Goal: Task Accomplishment & Management: Manage account settings

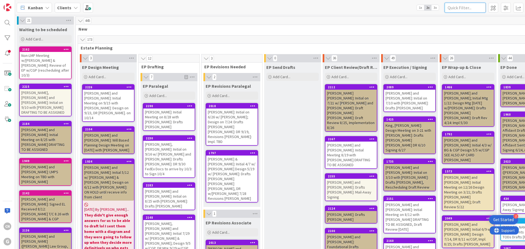
click at [468, 9] on input "text" at bounding box center [464, 8] width 41 height 10
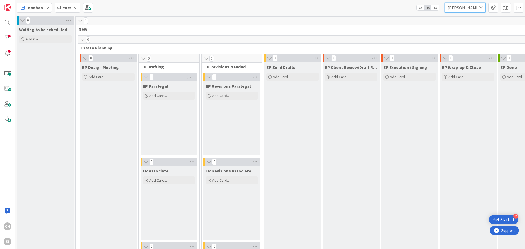
type input "[PERSON_NAME]"
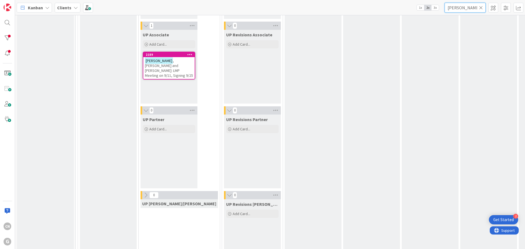
scroll to position [902, 0]
click at [162, 62] on span ", [PERSON_NAME] and [PERSON_NAME]: LMP Meeting on 9/11, Signing 9/25" at bounding box center [169, 68] width 48 height 20
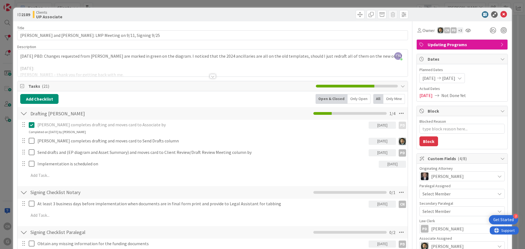
click at [18, 54] on div "CN [PERSON_NAME] just joined [DATE] PBD: Changes requested from [PERSON_NAME] a…" at bounding box center [212, 62] width 390 height 27
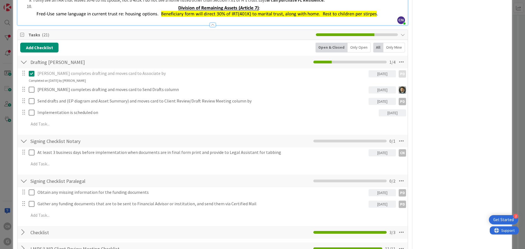
scroll to position [519, 0]
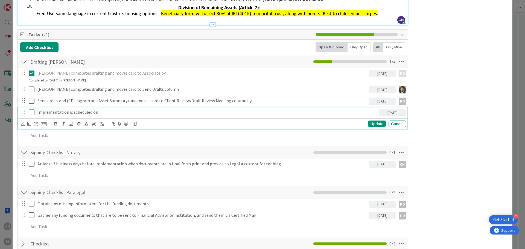
click at [31, 114] on icon at bounding box center [32, 112] width 6 height 7
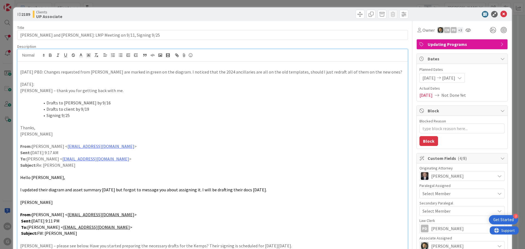
scroll to position [0, 0]
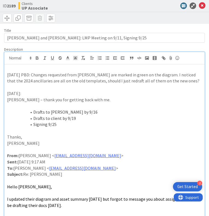
type textarea "x"
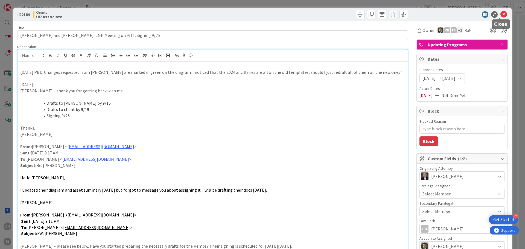
click at [500, 16] on icon at bounding box center [503, 14] width 7 height 7
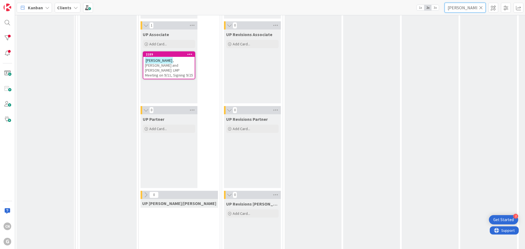
drag, startPoint x: 461, startPoint y: 9, endPoint x: 428, endPoint y: 8, distance: 33.1
click at [430, 9] on div "Kanban Clients 1x 2x 3x [PERSON_NAME]" at bounding box center [270, 7] width 510 height 15
type input "[PERSON_NAME]"
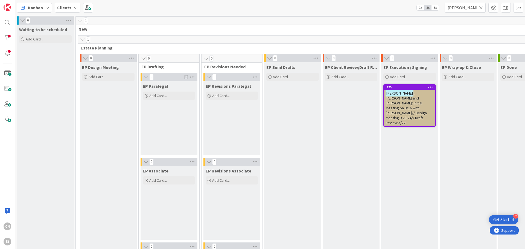
click at [403, 100] on span ", [PERSON_NAME] and [PERSON_NAME]: Initial Meeting on 9/16 with [PERSON_NAME]//…" at bounding box center [405, 108] width 41 height 34
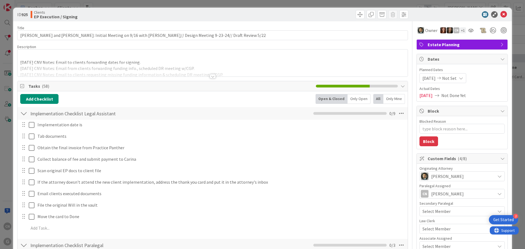
type textarea "x"
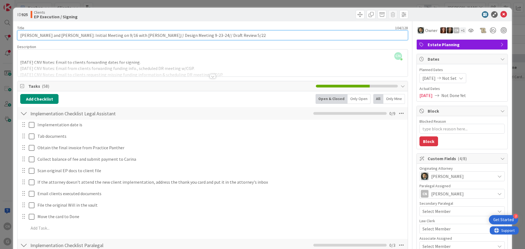
click at [216, 34] on input "[PERSON_NAME] and [PERSON_NAME]: Initial Meeting on 9/16 with [PERSON_NAME]// D…" at bounding box center [212, 35] width 391 height 10
type input "[PERSON_NAME] and [PERSON_NAME]: Initial Meeting on 9/16 with [PERSON_NAME]// D…"
type textarea "x"
type input "[PERSON_NAME] and [PERSON_NAME]: Initial Meeting on 9/16 with [PERSON_NAME]// D…"
type textarea "x"
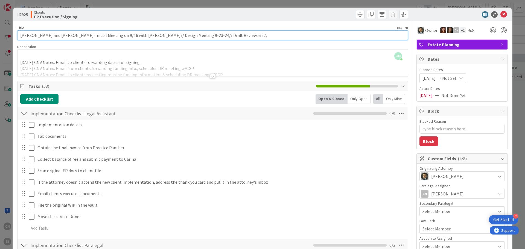
type input "[PERSON_NAME] and [PERSON_NAME]: Initial Meeting on 9/16 with [PERSON_NAME]// D…"
type textarea "x"
type input "[PERSON_NAME] and [PERSON_NAME]: Initial Meeting on 9/16 with [PERSON_NAME]// D…"
type textarea "x"
type input "[PERSON_NAME] and [PERSON_NAME]: Initial Meeting on 9/16 with [PERSON_NAME]// D…"
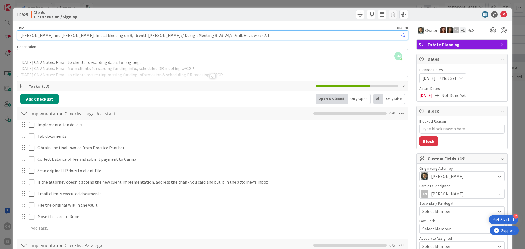
type textarea "x"
type input "[PERSON_NAME] and [PERSON_NAME]: Initial Meeting on 9/16 with [PERSON_NAME]// D…"
type textarea "x"
type input "[PERSON_NAME] and [PERSON_NAME]: Initial Meeting on 9/16 with [PERSON_NAME]// D…"
type textarea "x"
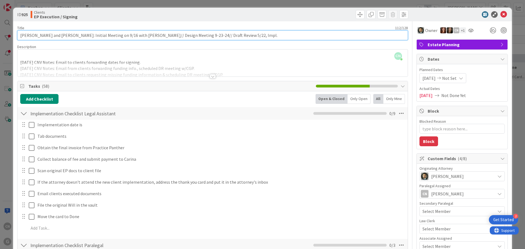
type input "[PERSON_NAME] and [PERSON_NAME]: Initial Meeting on 9/16 with [PERSON_NAME]// D…"
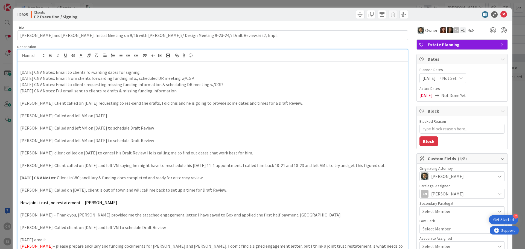
click at [194, 60] on div "CN [PERSON_NAME] just joined [DATE] CNV Notes: Email to clients forwarding date…" at bounding box center [212, 192] width 390 height 286
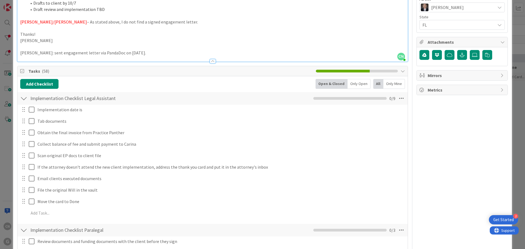
scroll to position [274, 0]
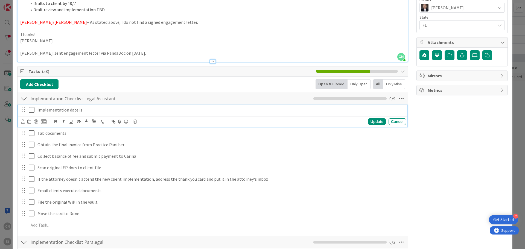
click at [86, 111] on p "Implementation date is" at bounding box center [220, 110] width 366 height 6
click at [23, 124] on div at bounding box center [23, 122] width 4 height 6
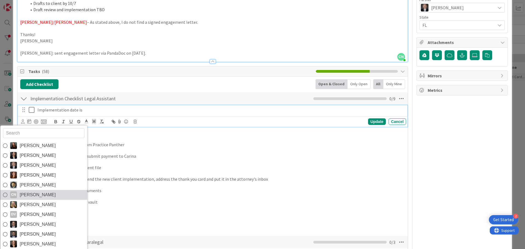
drag, startPoint x: 34, startPoint y: 196, endPoint x: 30, endPoint y: 138, distance: 58.3
click at [34, 196] on span "[PERSON_NAME]" at bounding box center [38, 195] width 36 height 8
type textarea "x"
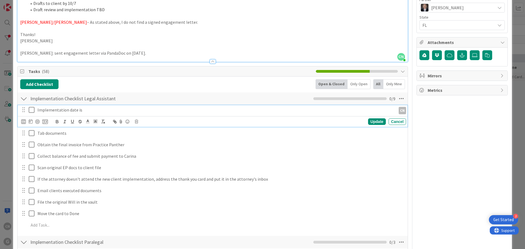
click at [87, 110] on p "Implementation date is" at bounding box center [215, 110] width 356 height 6
click at [31, 110] on icon at bounding box center [32, 110] width 6 height 7
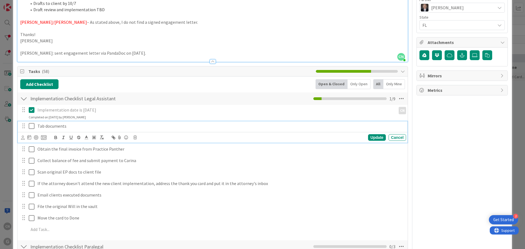
click at [81, 127] on p "Tab documents" at bounding box center [220, 126] width 366 height 6
click at [23, 139] on icon at bounding box center [23, 138] width 4 height 4
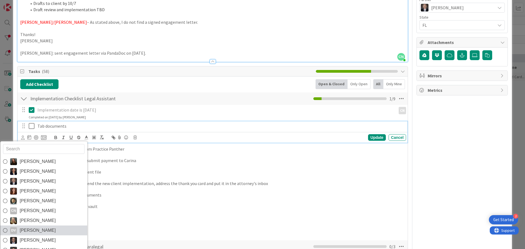
click at [31, 232] on span "[PERSON_NAME]" at bounding box center [38, 230] width 36 height 8
type textarea "x"
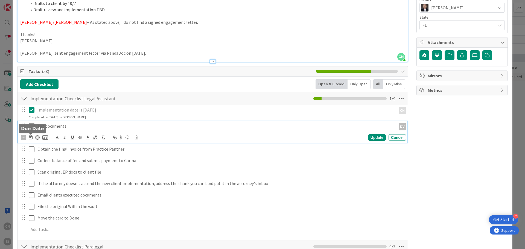
click at [31, 138] on icon at bounding box center [31, 137] width 4 height 4
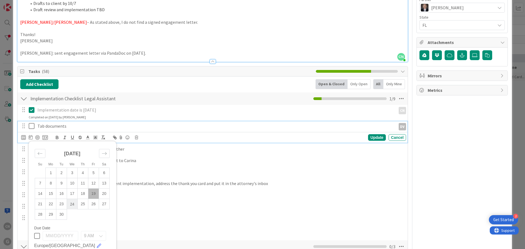
click at [71, 204] on td "24" at bounding box center [72, 204] width 11 height 10
type input "[DATE]"
click at [71, 204] on td "24" at bounding box center [72, 204] width 11 height 10
click at [373, 137] on div "Update" at bounding box center [377, 137] width 18 height 7
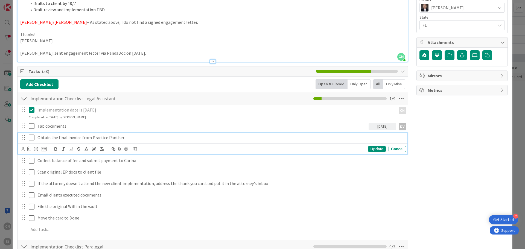
click at [125, 138] on p "Obtain the final invoice from Practice Panther" at bounding box center [220, 137] width 366 height 6
click at [23, 150] on icon at bounding box center [23, 149] width 4 height 4
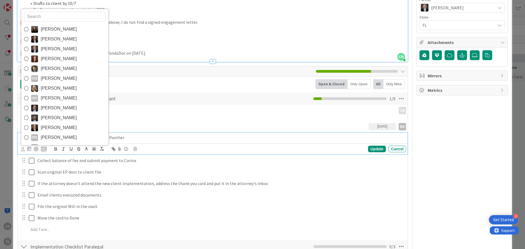
click at [62, 79] on span "[PERSON_NAME]" at bounding box center [59, 78] width 36 height 8
type textarea "x"
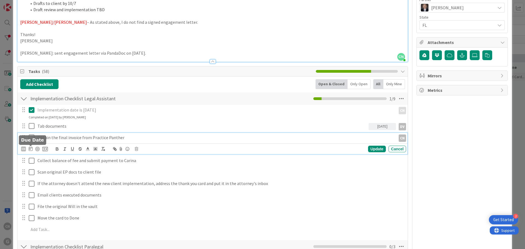
click at [31, 149] on icon at bounding box center [31, 149] width 4 height 4
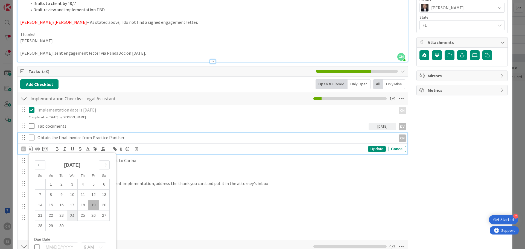
click at [74, 215] on td "24" at bounding box center [72, 215] width 11 height 10
type input "[DATE]"
click at [74, 215] on td "24" at bounding box center [72, 215] width 11 height 10
type textarea "x"
click at [374, 149] on div "Update" at bounding box center [377, 149] width 18 height 7
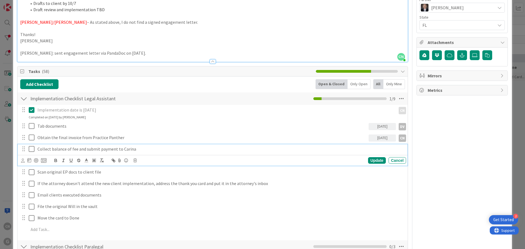
click at [144, 148] on p "Collect balance of fee and submit payment to Carina" at bounding box center [220, 149] width 366 height 6
click at [29, 161] on icon at bounding box center [29, 160] width 4 height 4
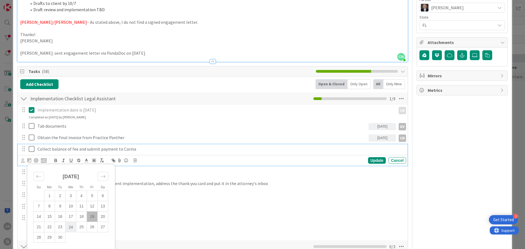
click at [72, 226] on td "24" at bounding box center [71, 227] width 11 height 10
type input "[DATE]"
click at [371, 162] on div "Update" at bounding box center [377, 160] width 18 height 7
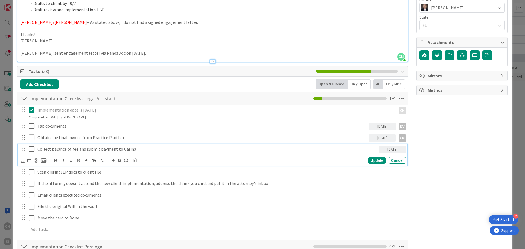
click at [46, 151] on p "Collect balance of fee and submit payment to Carina" at bounding box center [206, 149] width 339 height 6
click at [25, 160] on div "Su Mo Tu We Th Fr Sa [DATE] 1 2 3 4 5 6 7 8 9 10 11 12 13 14 15 16 17 18 19 20 …" at bounding box center [33, 160] width 25 height 7
click at [22, 163] on div at bounding box center [23, 160] width 4 height 6
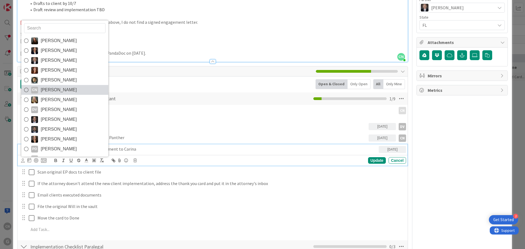
click at [73, 91] on span "[PERSON_NAME]" at bounding box center [59, 90] width 36 height 8
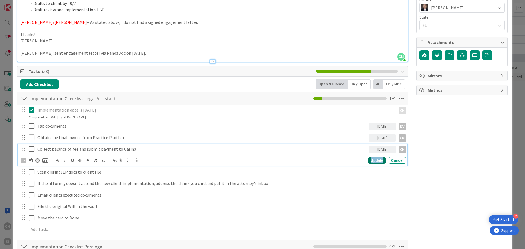
click at [374, 162] on div "Update" at bounding box center [377, 160] width 18 height 7
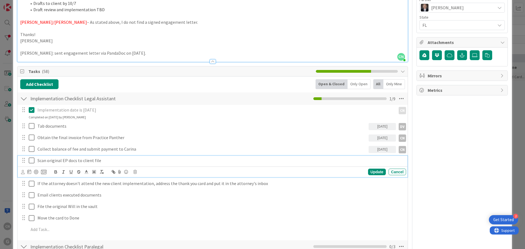
click at [118, 156] on div "Scan original EP docs to client file" at bounding box center [220, 161] width 371 height 10
click at [21, 172] on icon at bounding box center [23, 172] width 4 height 4
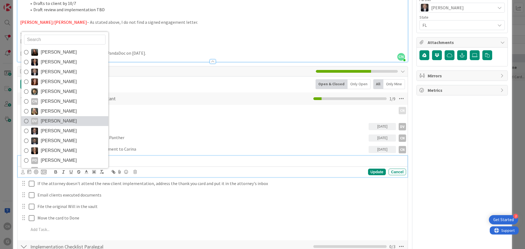
click at [51, 120] on span "[PERSON_NAME]" at bounding box center [59, 121] width 36 height 8
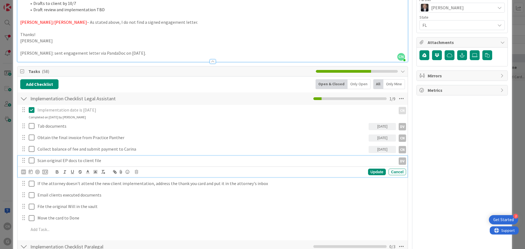
type textarea "x"
click at [31, 173] on icon at bounding box center [31, 171] width 4 height 4
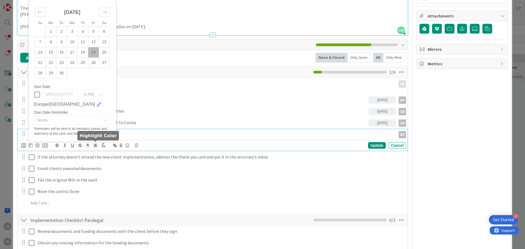
scroll to position [300, 0]
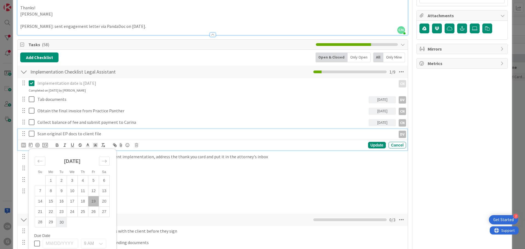
click at [60, 223] on td "30" at bounding box center [61, 222] width 11 height 10
type input "[DATE]"
type textarea "x"
click at [380, 146] on div "Update" at bounding box center [377, 145] width 18 height 7
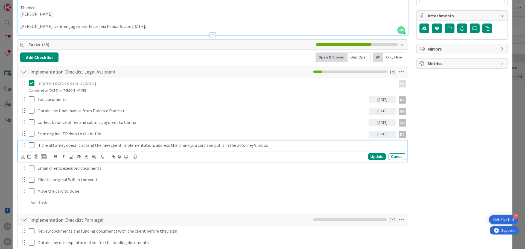
click at [267, 146] on p "If the attorney doesn't attend the new client implementation, address the thank…" at bounding box center [220, 145] width 366 height 6
click at [29, 157] on icon at bounding box center [29, 156] width 4 height 4
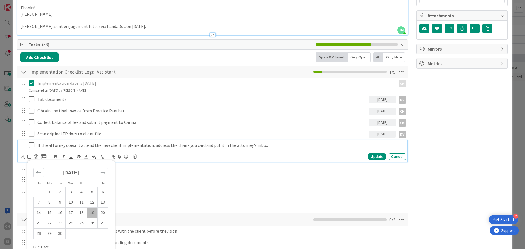
drag, startPoint x: 433, startPoint y: 171, endPoint x: 428, endPoint y: 168, distance: 6.0
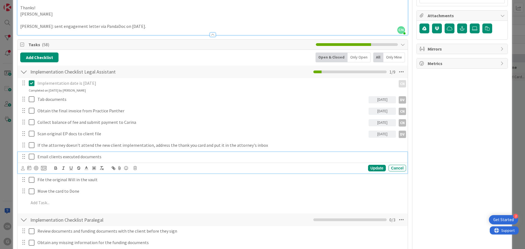
click at [104, 157] on p "Email clients executed documents" at bounding box center [220, 157] width 366 height 6
click at [30, 169] on icon at bounding box center [29, 168] width 4 height 4
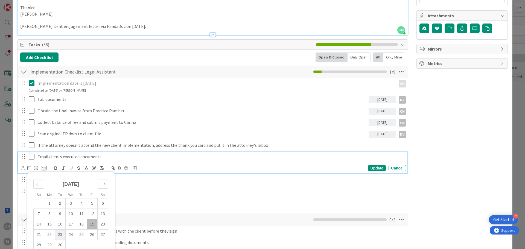
drag, startPoint x: 60, startPoint y: 244, endPoint x: 58, endPoint y: 234, distance: 10.2
click at [60, 244] on td "30" at bounding box center [60, 245] width 11 height 10
type input "[DATE]"
click at [23, 169] on icon at bounding box center [23, 168] width 4 height 4
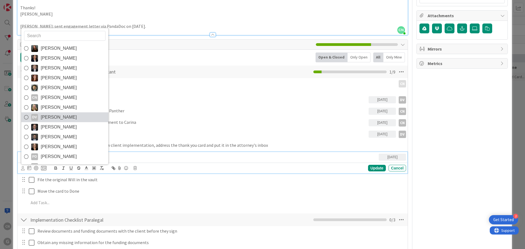
click at [56, 117] on span "[PERSON_NAME]" at bounding box center [59, 117] width 36 height 8
type textarea "x"
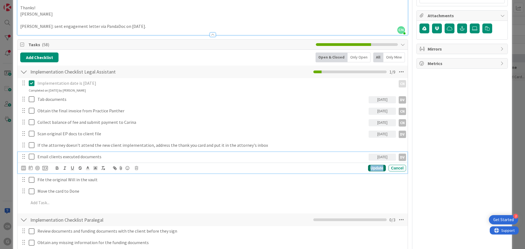
drag, startPoint x: 373, startPoint y: 169, endPoint x: 356, endPoint y: 171, distance: 16.8
click at [372, 168] on div "Update" at bounding box center [377, 168] width 18 height 7
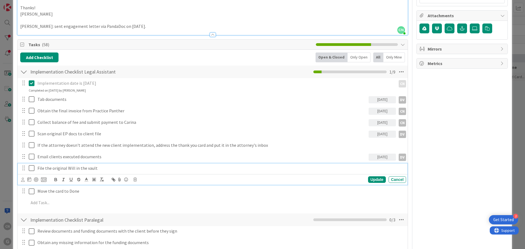
click at [110, 169] on p "File the original Will in the vault" at bounding box center [220, 168] width 366 height 6
click at [28, 179] on icon at bounding box center [29, 179] width 4 height 4
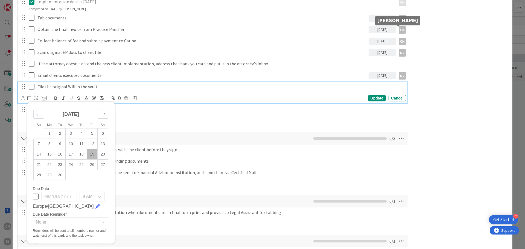
scroll to position [382, 0]
click at [60, 176] on td "30" at bounding box center [60, 175] width 11 height 10
type input "[DATE]"
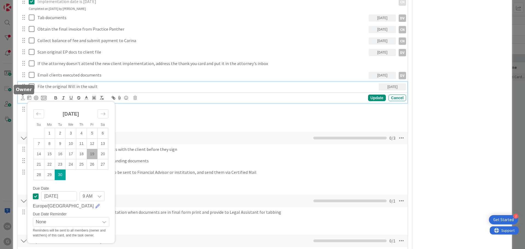
click at [22, 98] on icon at bounding box center [23, 98] width 4 height 4
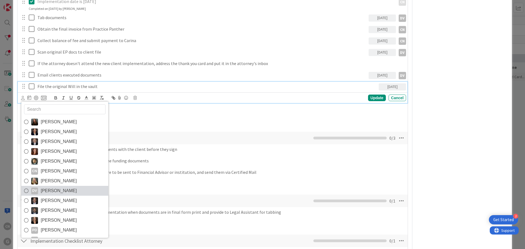
click at [55, 191] on span "[PERSON_NAME]" at bounding box center [59, 191] width 36 height 8
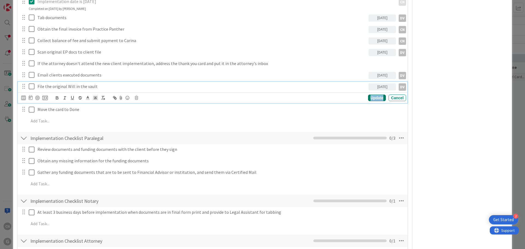
click at [373, 98] on div "Update" at bounding box center [377, 98] width 18 height 7
click at [93, 96] on p "Move the card to Done" at bounding box center [220, 98] width 366 height 6
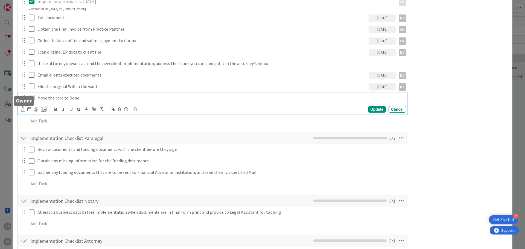
click at [22, 111] on icon at bounding box center [23, 109] width 4 height 4
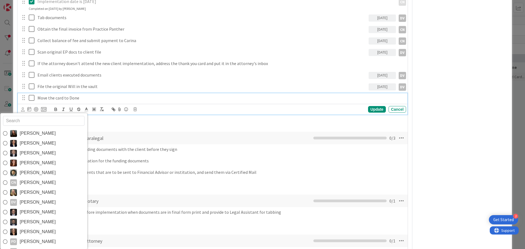
click at [37, 199] on span "[PERSON_NAME]" at bounding box center [38, 202] width 36 height 8
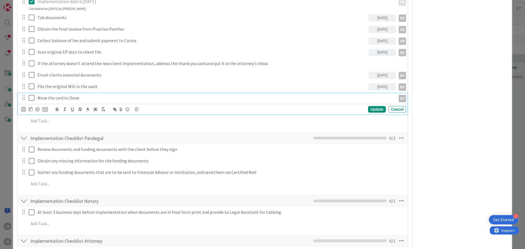
type textarea "x"
click at [30, 109] on icon at bounding box center [31, 109] width 4 height 4
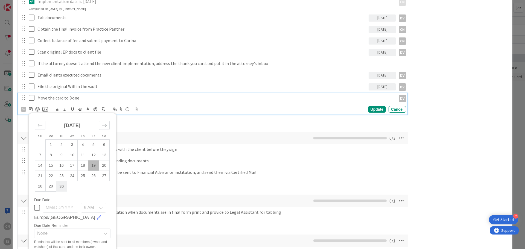
click at [60, 187] on td "30" at bounding box center [61, 186] width 11 height 10
type input "[DATE]"
type textarea "x"
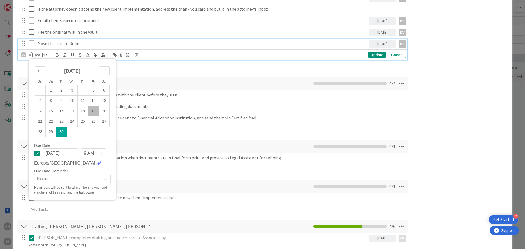
scroll to position [437, 0]
click at [373, 55] on div "Update" at bounding box center [377, 54] width 18 height 7
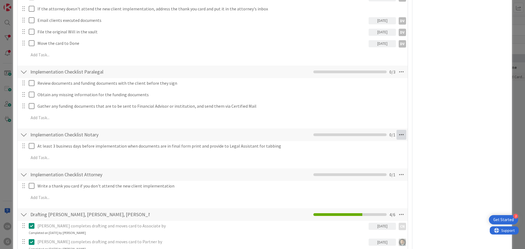
click at [397, 135] on icon at bounding box center [401, 135] width 10 height 10
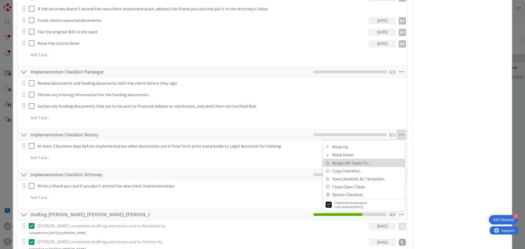
click at [348, 164] on link "Assign All Tasks To..." at bounding box center [364, 163] width 82 height 8
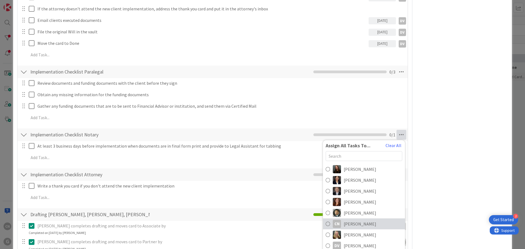
click at [355, 224] on span "[PERSON_NAME]" at bounding box center [360, 224] width 33 height 7
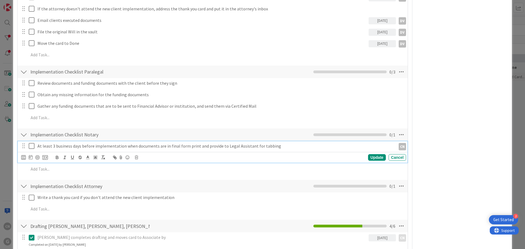
click at [47, 149] on p "At least 3 business days before implementation when documents are in final form…" at bounding box center [215, 146] width 356 height 6
click at [31, 159] on icon at bounding box center [31, 157] width 4 height 4
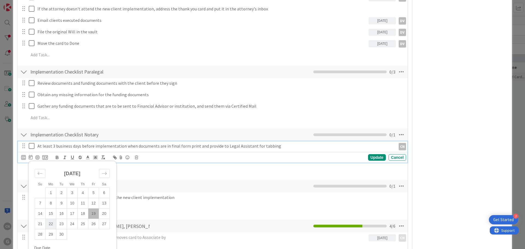
click at [51, 224] on td "22" at bounding box center [51, 224] width 11 height 10
type input "[DATE]"
type textarea "x"
click at [372, 158] on div "Update" at bounding box center [377, 157] width 18 height 7
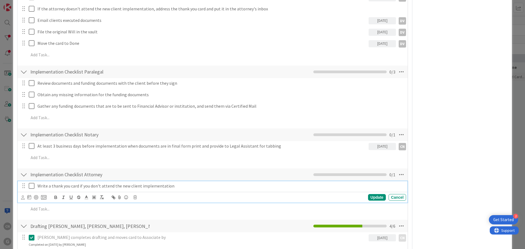
click at [194, 187] on p "Write a thank you card if you don't attend the new client implementation" at bounding box center [220, 186] width 366 height 6
click at [30, 198] on icon at bounding box center [29, 197] width 4 height 4
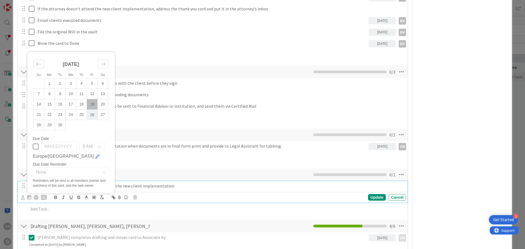
click at [93, 113] on td "26" at bounding box center [92, 115] width 11 height 10
type input "[DATE]"
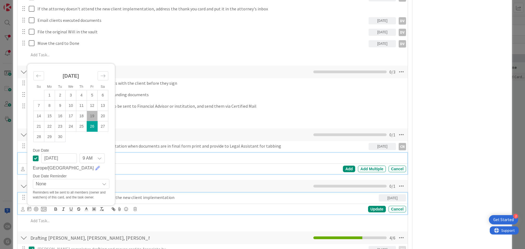
scroll to position [448, 0]
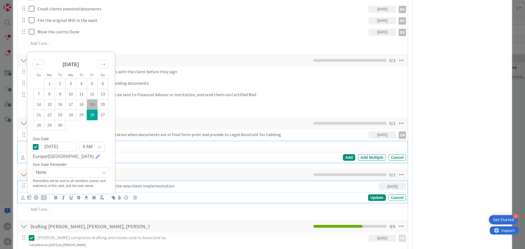
click at [186, 158] on div "Add Add Multiple Cancel" at bounding box center [213, 152] width 390 height 22
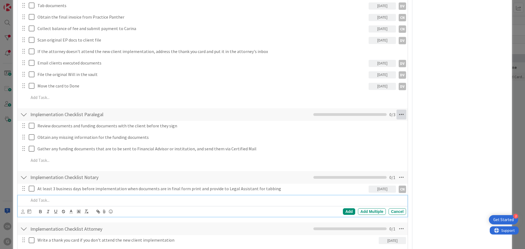
scroll to position [394, 0]
click at [396, 116] on icon at bounding box center [401, 115] width 10 height 10
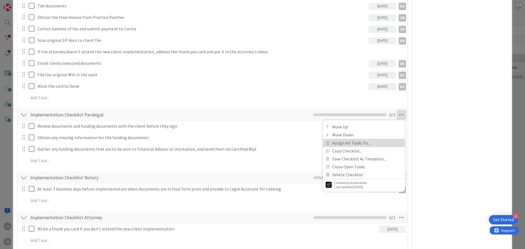
click at [344, 145] on link "Assign All Tasks To..." at bounding box center [364, 143] width 82 height 8
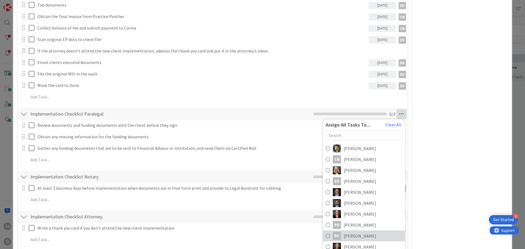
scroll to position [395, 0]
click at [349, 226] on span "[PERSON_NAME]" at bounding box center [360, 224] width 33 height 7
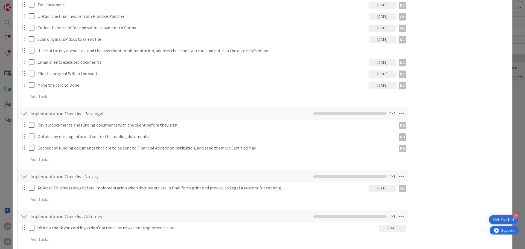
type textarea "x"
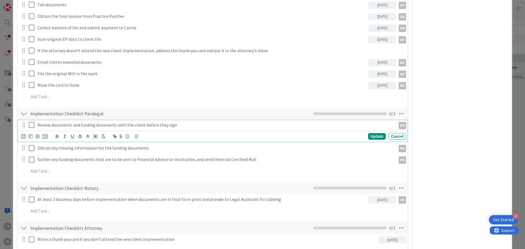
click at [178, 124] on p "Review documents and funding documents with the client before they sign" at bounding box center [215, 125] width 356 height 6
click at [30, 137] on icon at bounding box center [31, 136] width 4 height 4
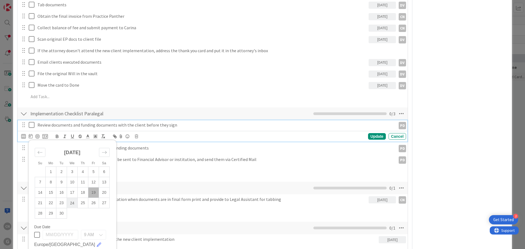
click at [73, 204] on td "24" at bounding box center [72, 203] width 11 height 10
type input "[DATE]"
type textarea "x"
click at [374, 136] on div "Update" at bounding box center [377, 136] width 18 height 7
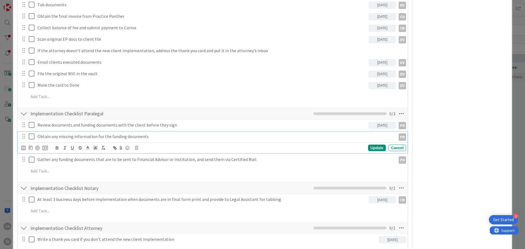
click at [163, 137] on p "Obtain any missing information for the funding documents" at bounding box center [215, 136] width 356 height 6
click at [30, 147] on icon at bounding box center [31, 147] width 4 height 4
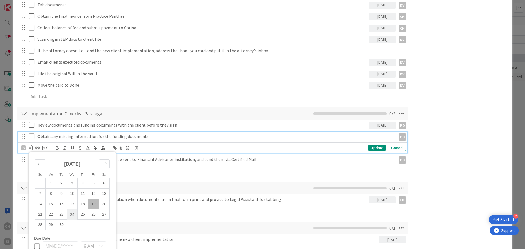
click at [72, 213] on td "24" at bounding box center [72, 214] width 11 height 10
type input "[DATE]"
type textarea "x"
click at [374, 148] on div "Update" at bounding box center [377, 148] width 18 height 7
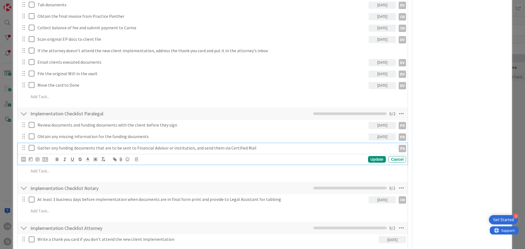
drag, startPoint x: 256, startPoint y: 151, endPoint x: 232, endPoint y: 155, distance: 24.6
click at [256, 151] on div "Gather any funding documents that are to be sent to Financial Advisor or instit…" at bounding box center [215, 148] width 361 height 10
click at [30, 160] on icon at bounding box center [31, 159] width 4 height 4
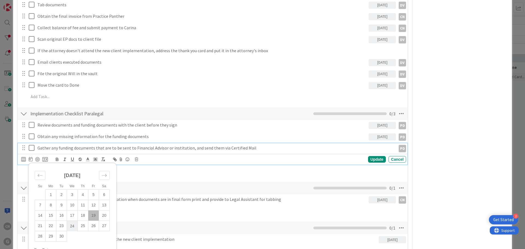
click at [71, 227] on td "24" at bounding box center [72, 226] width 11 height 10
type input "[DATE]"
type textarea "x"
click at [372, 158] on div "Update" at bounding box center [377, 159] width 18 height 7
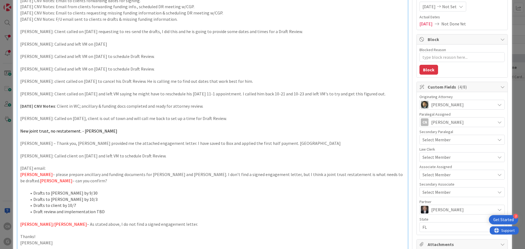
scroll to position [0, 0]
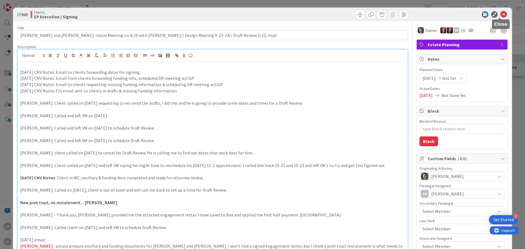
click at [500, 15] on icon at bounding box center [503, 14] width 7 height 7
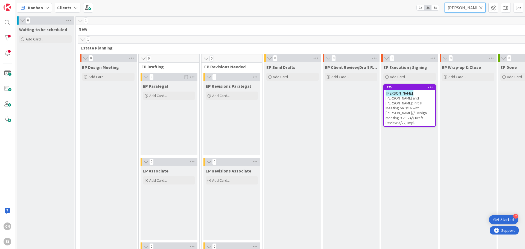
drag, startPoint x: 466, startPoint y: 10, endPoint x: 385, endPoint y: 13, distance: 81.5
click at [385, 13] on div "Kanban Clients 1x 2x 3x [PERSON_NAME]" at bounding box center [270, 7] width 510 height 15
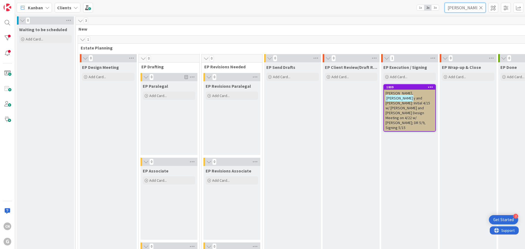
type input "[PERSON_NAME]"
click at [419, 96] on span "y and [PERSON_NAME]: Initial 4/15 w/ [PERSON_NAME] and [PERSON_NAME] Design Mee…" at bounding box center [407, 113] width 45 height 34
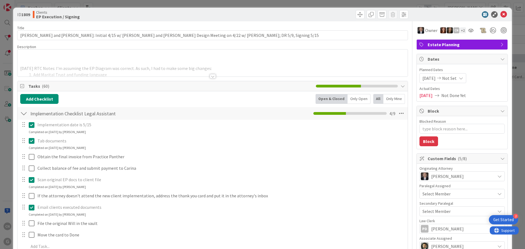
type textarea "x"
click at [136, 50] on div "[DATE] RTC Notes: I'm assuming the EP Diagram was correct. As such, I had to ma…" at bounding box center [212, 62] width 390 height 27
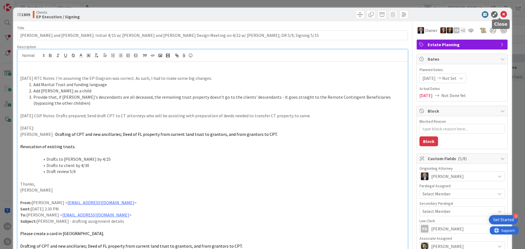
click at [501, 14] on icon at bounding box center [503, 14] width 7 height 7
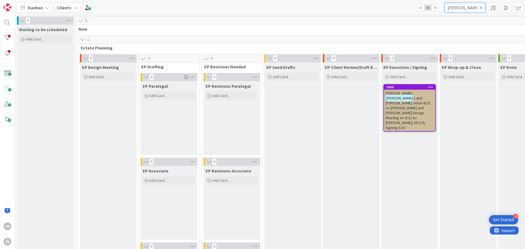
click at [471, 8] on input "[PERSON_NAME]" at bounding box center [464, 8] width 41 height 10
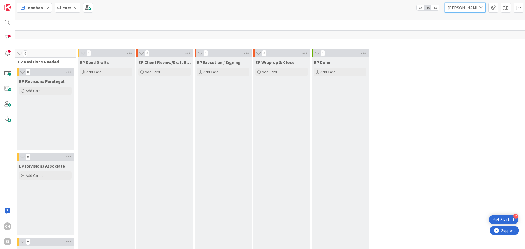
scroll to position [0, 186]
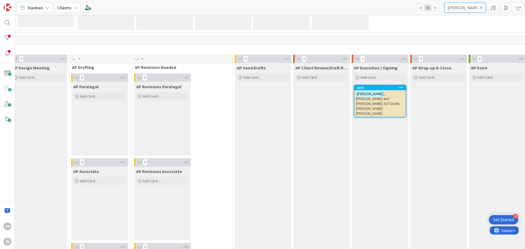
type input "[PERSON_NAME]"
click at [354, 103] on div "[PERSON_NAME] and [PERSON_NAME]: ILIT Drafts [PERSON_NAME] [PERSON_NAME]" at bounding box center [379, 103] width 51 height 27
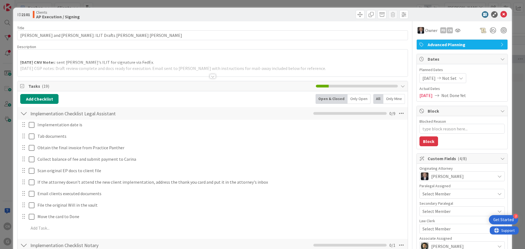
type textarea "x"
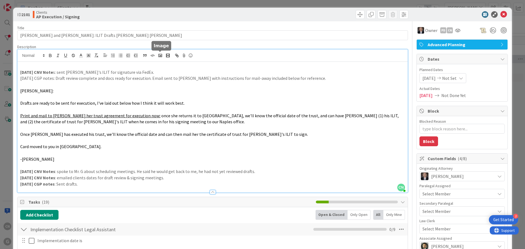
click at [162, 57] on div "CN [PERSON_NAME] joined 3 m ago [DATE] CNV Note s: sent [PERSON_NAME]'s ILIT fo…" at bounding box center [212, 120] width 390 height 143
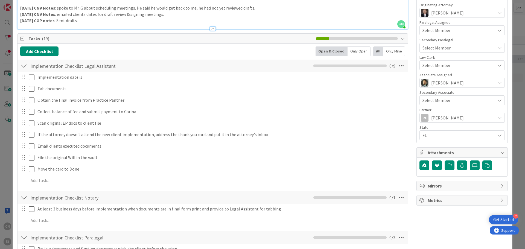
scroll to position [164, 0]
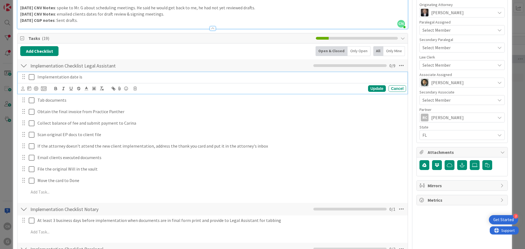
click at [91, 78] on p "Implementation date is" at bounding box center [220, 77] width 366 height 6
click at [30, 77] on icon at bounding box center [32, 77] width 6 height 7
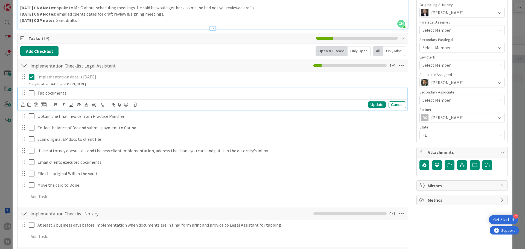
click at [80, 94] on p "Tab documents" at bounding box center [220, 93] width 366 height 6
click at [32, 77] on icon at bounding box center [32, 77] width 6 height 7
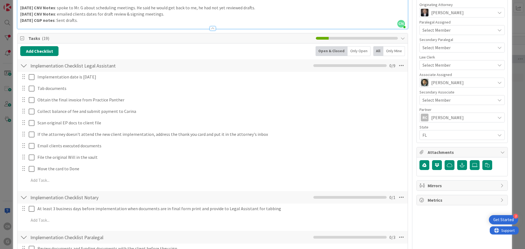
drag, startPoint x: 396, startPoint y: 66, endPoint x: 392, endPoint y: 71, distance: 6.5
click at [396, 66] on icon at bounding box center [401, 66] width 10 height 10
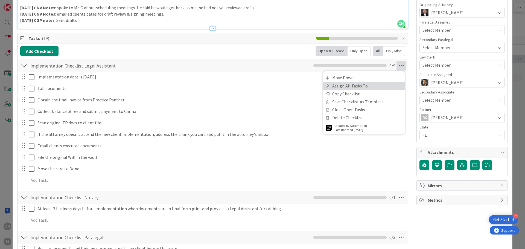
click at [335, 88] on link "Assign All Tasks To..." at bounding box center [364, 86] width 82 height 8
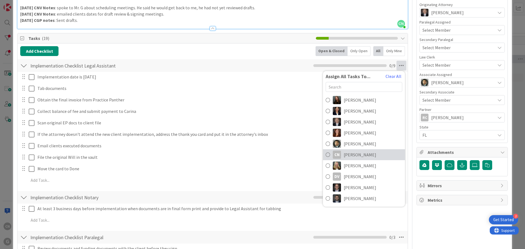
click at [357, 154] on span "[PERSON_NAME]" at bounding box center [360, 154] width 33 height 7
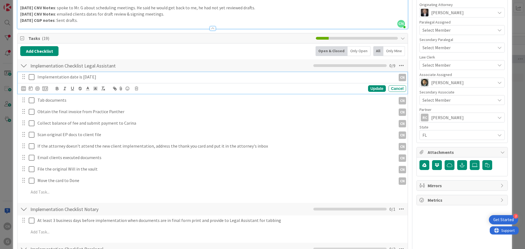
click at [33, 78] on icon at bounding box center [32, 77] width 6 height 7
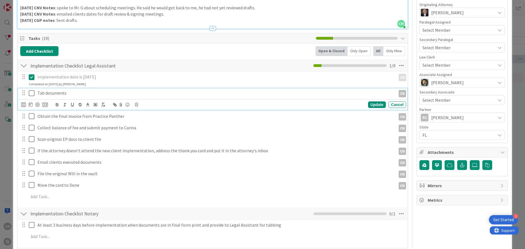
click at [80, 95] on p "Tab documents" at bounding box center [215, 93] width 356 height 6
click at [24, 105] on div "CN" at bounding box center [23, 104] width 5 height 5
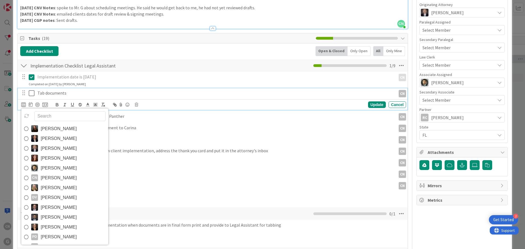
click at [51, 197] on span "[PERSON_NAME]" at bounding box center [59, 198] width 36 height 8
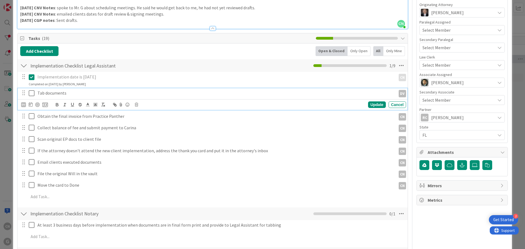
type textarea "x"
click at [30, 106] on icon at bounding box center [31, 104] width 4 height 4
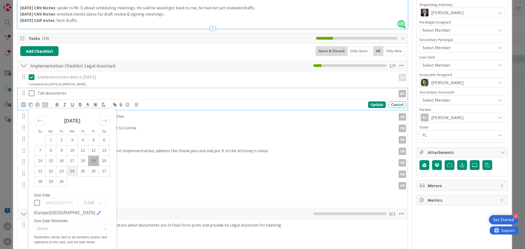
click at [72, 173] on td "24" at bounding box center [72, 171] width 11 height 10
type input "[DATE]"
type textarea "x"
click at [49, 172] on td "22" at bounding box center [51, 171] width 11 height 10
type input "[DATE]"
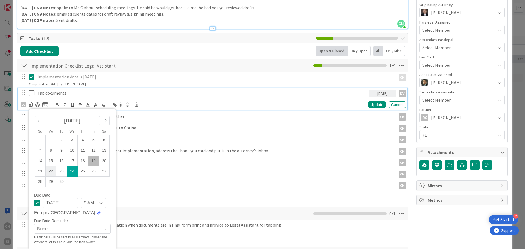
type textarea "x"
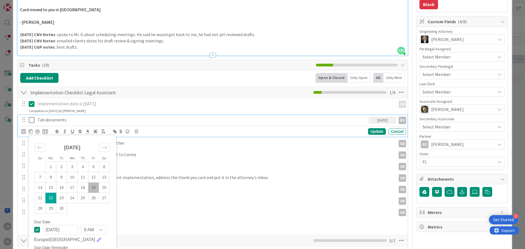
scroll to position [137, 0]
click at [372, 131] on div "Update" at bounding box center [377, 131] width 18 height 7
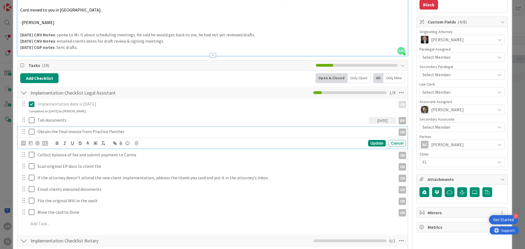
click at [125, 131] on p "Obtain the final invoice from Practice Panther" at bounding box center [215, 131] width 356 height 6
click at [30, 144] on icon at bounding box center [31, 143] width 4 height 4
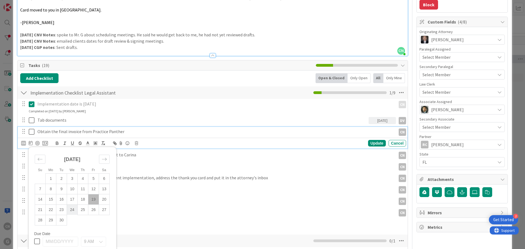
click at [72, 209] on td "24" at bounding box center [72, 209] width 11 height 10
type input "[DATE]"
click at [72, 209] on td "24" at bounding box center [72, 209] width 11 height 10
type textarea "x"
click at [371, 144] on div "Update" at bounding box center [377, 143] width 18 height 7
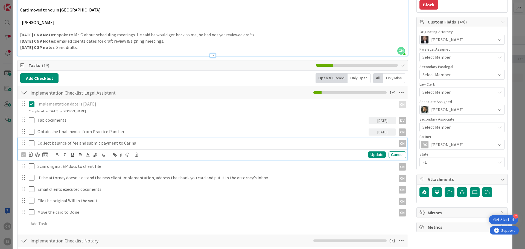
click at [144, 144] on p "Collect balance of fee and submit payment to Carina" at bounding box center [215, 143] width 356 height 6
click at [30, 155] on icon at bounding box center [31, 154] width 4 height 4
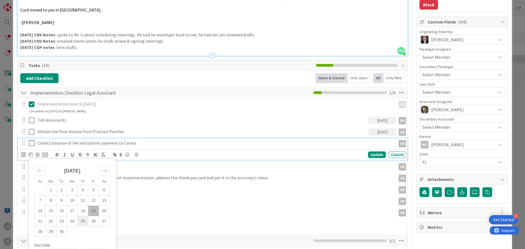
click at [82, 221] on td "25" at bounding box center [83, 221] width 11 height 10
type input "[DATE]"
click at [376, 154] on div "Update" at bounding box center [377, 154] width 18 height 7
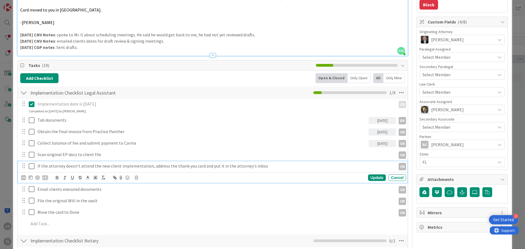
click at [266, 166] on p "If the attorney doesn't attend the new client implementation, address the thank…" at bounding box center [215, 166] width 356 height 6
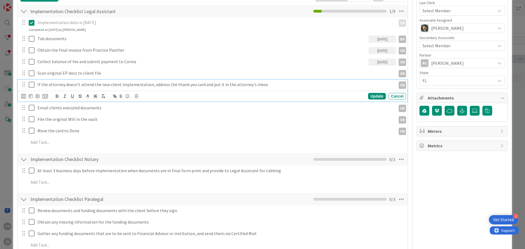
scroll to position [218, 0]
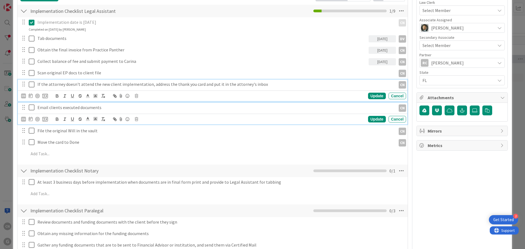
click at [125, 107] on p "Email clients executed documents" at bounding box center [215, 107] width 356 height 6
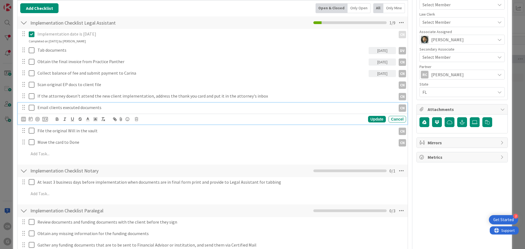
click at [105, 106] on p "Email clients executed documents" at bounding box center [215, 107] width 356 height 6
click at [23, 119] on div "CN" at bounding box center [23, 119] width 5 height 5
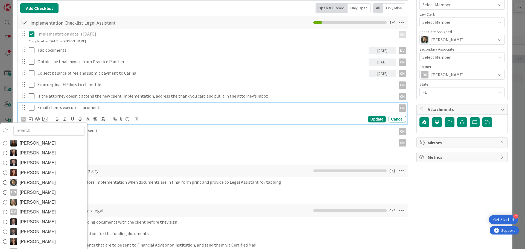
click at [38, 208] on span "[PERSON_NAME]" at bounding box center [38, 212] width 36 height 8
type textarea "x"
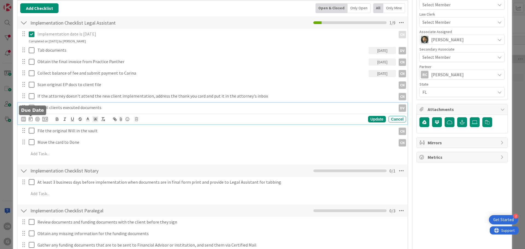
click at [31, 119] on icon at bounding box center [31, 119] width 4 height 4
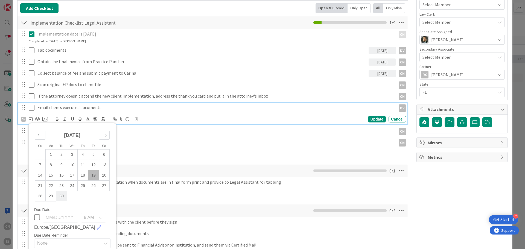
click at [62, 197] on td "30" at bounding box center [61, 196] width 11 height 10
type input "[DATE]"
type textarea "x"
click at [370, 120] on div "Update" at bounding box center [377, 119] width 18 height 7
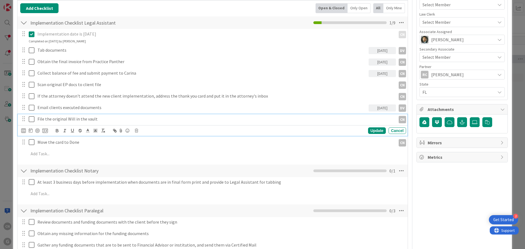
drag, startPoint x: 102, startPoint y: 119, endPoint x: 100, endPoint y: 123, distance: 3.8
click at [102, 119] on p "File the original Will in the vault" at bounding box center [215, 119] width 356 height 6
click at [30, 131] on icon at bounding box center [31, 130] width 4 height 4
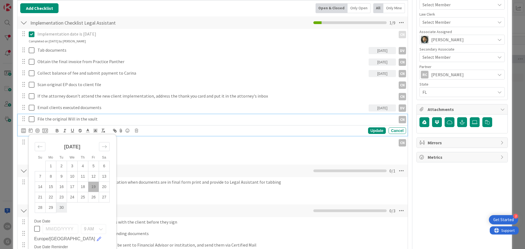
click at [63, 207] on td "30" at bounding box center [61, 207] width 11 height 10
type input "[DATE]"
type textarea "x"
drag, startPoint x: 373, startPoint y: 131, endPoint x: 348, endPoint y: 146, distance: 29.1
click at [372, 132] on div "Update" at bounding box center [377, 130] width 18 height 7
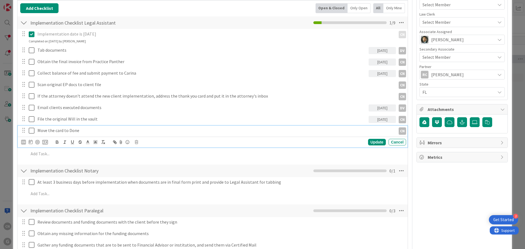
click at [85, 131] on p "Move the card to Done" at bounding box center [215, 130] width 356 height 6
click at [31, 142] on icon at bounding box center [31, 142] width 4 height 4
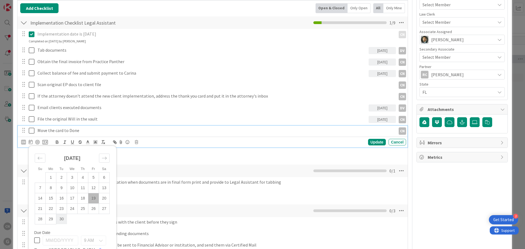
click at [61, 218] on td "30" at bounding box center [61, 219] width 11 height 10
type input "[DATE]"
click at [443, 202] on div "Owner PD CN DV Advanced Planning Dates Planned Dates [DATE] Not Set Actual Date…" at bounding box center [461, 215] width 91 height 801
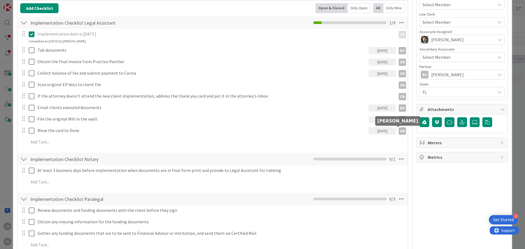
click at [399, 131] on div "CN" at bounding box center [402, 130] width 7 height 7
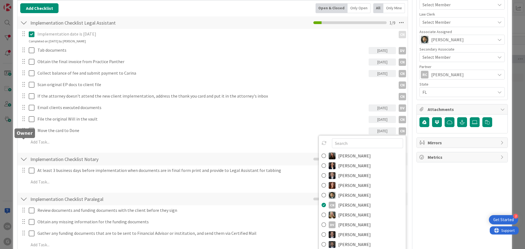
click at [0, 0] on div "CN" at bounding box center [0, 0] width 0 height 0
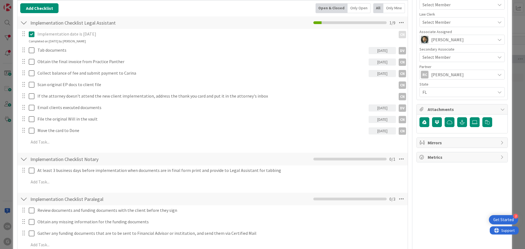
click at [0, 0] on span "[PERSON_NAME]" at bounding box center [0, 0] width 0 height 0
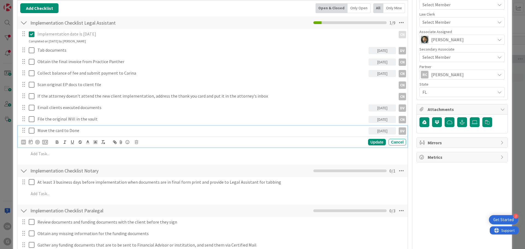
click at [46, 131] on p "Move the card to Done" at bounding box center [201, 130] width 329 height 6
click at [30, 143] on icon at bounding box center [31, 142] width 4 height 4
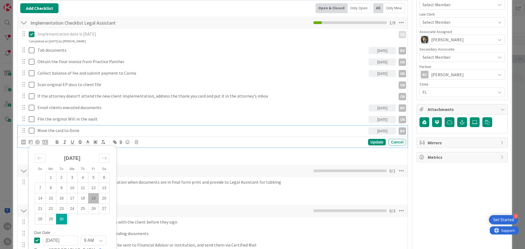
drag, startPoint x: 458, startPoint y: 215, endPoint x: 453, endPoint y: 219, distance: 5.3
click at [458, 216] on div "Owner PD CN DV Advanced Planning Dates Planned Dates [DATE] Not Set Actual Date…" at bounding box center [461, 215] width 91 height 801
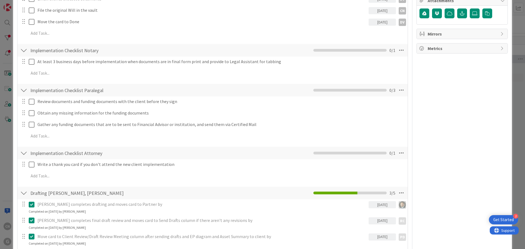
scroll to position [316, 0]
click at [397, 53] on icon at bounding box center [401, 50] width 10 height 10
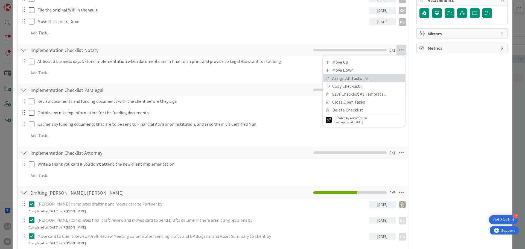
type textarea "x"
click at [353, 80] on link "Assign All Tasks To..." at bounding box center [364, 78] width 82 height 8
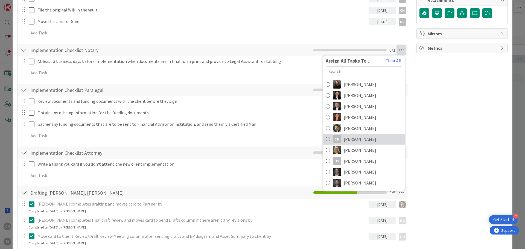
click at [350, 138] on span "[PERSON_NAME]" at bounding box center [360, 139] width 33 height 7
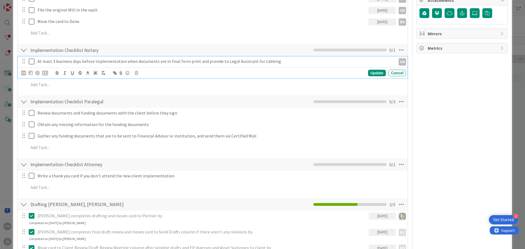
click at [41, 64] on p "At least 3 business days before implementation when documents are in final form…" at bounding box center [215, 61] width 356 height 6
click at [31, 73] on icon at bounding box center [31, 73] width 4 height 4
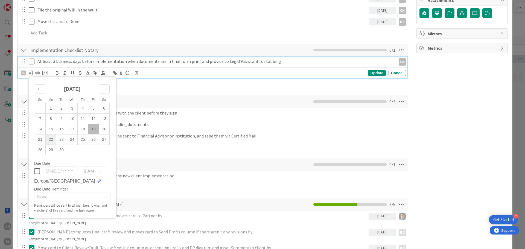
click at [51, 140] on td "22" at bounding box center [51, 139] width 11 height 10
type input "[DATE]"
click at [359, 131] on div "Review documents and funding documents with the client before they sign Update …" at bounding box center [212, 131] width 385 height 46
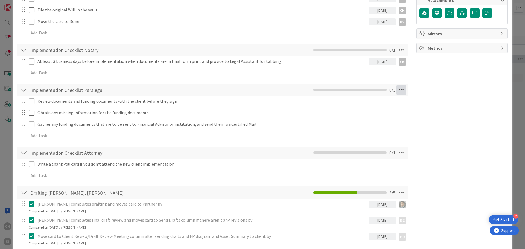
drag, startPoint x: 397, startPoint y: 89, endPoint x: 396, endPoint y: 94, distance: 5.5
click at [397, 89] on icon at bounding box center [401, 90] width 10 height 10
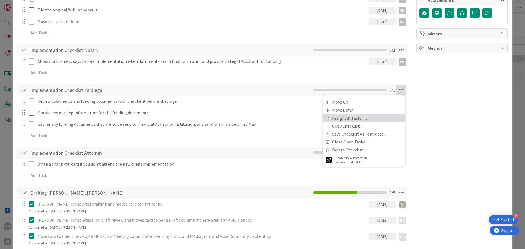
click at [361, 119] on link "Assign All Tasks To..." at bounding box center [364, 118] width 82 height 8
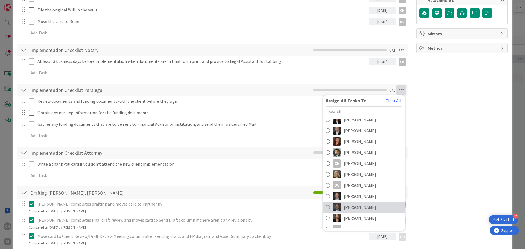
scroll to position [44, 0]
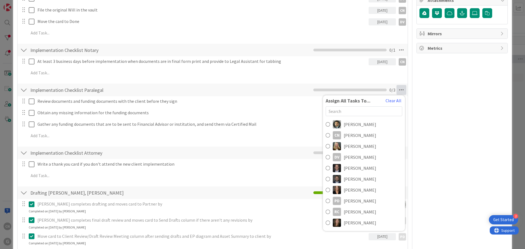
click at [456, 144] on div "Owner PD CN DV Advanced Planning Dates Planned Dates [DATE] Not Set Actual Date…" at bounding box center [461, 100] width 91 height 789
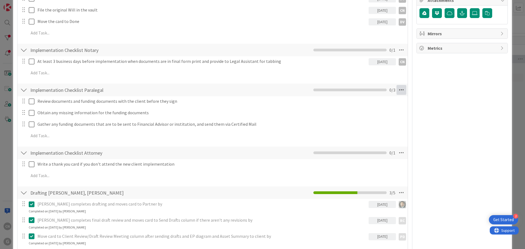
click at [396, 92] on icon at bounding box center [401, 90] width 10 height 10
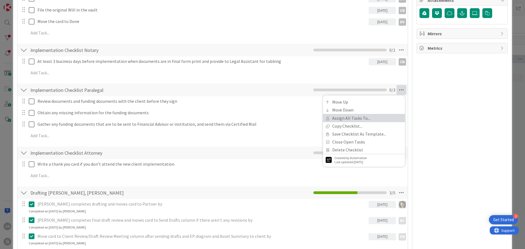
click at [358, 117] on link "Assign All Tasks To..." at bounding box center [364, 118] width 82 height 8
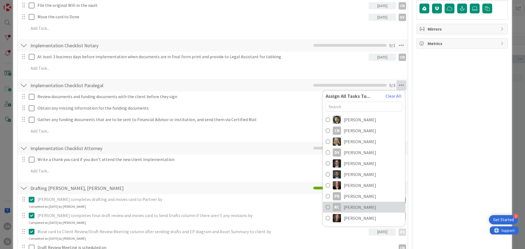
scroll to position [322, 0]
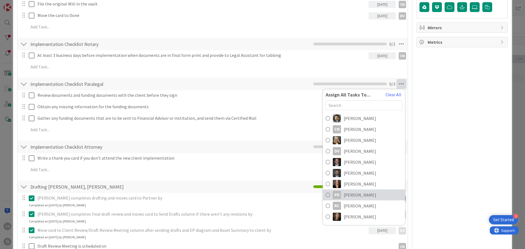
click at [347, 196] on span "[PERSON_NAME]" at bounding box center [360, 195] width 33 height 7
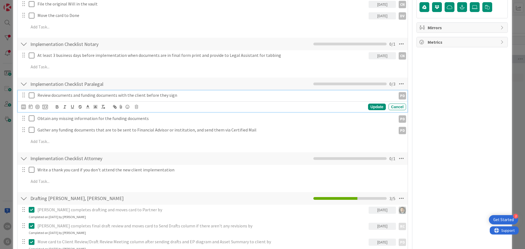
click at [146, 95] on p "Review documents and funding documents with the client before they sign" at bounding box center [215, 95] width 356 height 6
click at [31, 107] on icon at bounding box center [31, 106] width 4 height 4
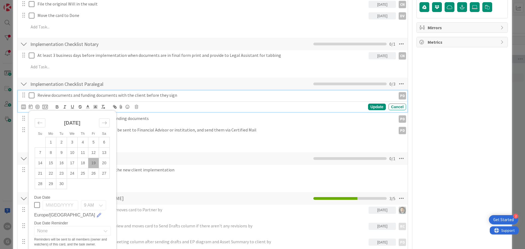
click at [446, 118] on div "Owner PD CN DV Advanced Planning Dates Planned Dates [DATE] Not Set Actual Date…" at bounding box center [461, 100] width 91 height 801
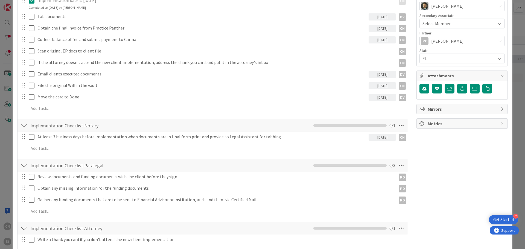
scroll to position [240, 0]
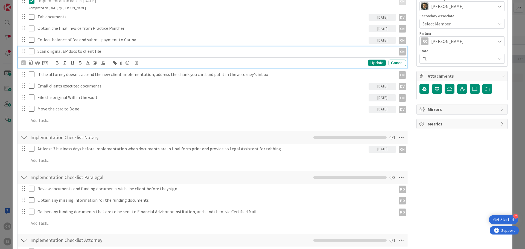
click at [103, 50] on p "Scan original EP docs to client file" at bounding box center [215, 51] width 356 height 6
type textarea "x"
click at [30, 63] on icon at bounding box center [31, 62] width 4 height 4
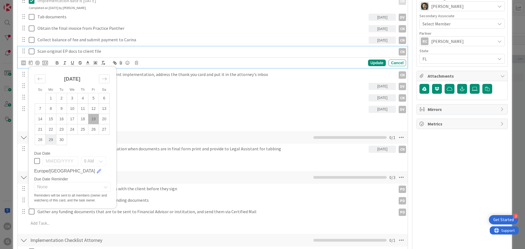
click at [52, 138] on td "29" at bounding box center [51, 139] width 11 height 10
type input "[DATE]"
type textarea "x"
click at [371, 64] on div "Update" at bounding box center [377, 63] width 18 height 7
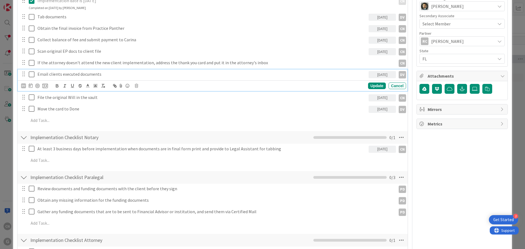
click at [104, 75] on p "Email clients executed documents" at bounding box center [201, 74] width 329 height 6
click at [30, 86] on icon at bounding box center [31, 85] width 4 height 4
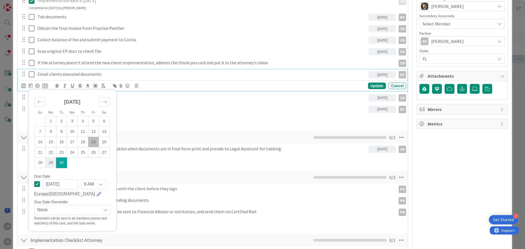
click at [52, 162] on td "29" at bounding box center [51, 162] width 11 height 10
type input "[DATE]"
click at [375, 86] on div "Update" at bounding box center [377, 86] width 18 height 7
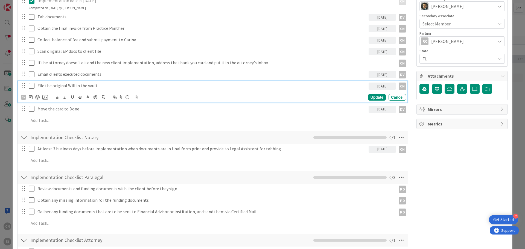
click at [100, 84] on p "File the original Will in the vault" at bounding box center [201, 86] width 329 height 6
type textarea "x"
click at [30, 99] on icon at bounding box center [31, 97] width 4 height 4
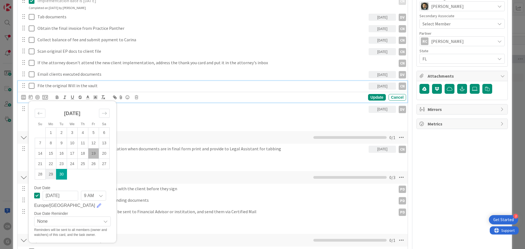
click at [51, 176] on td "29" at bounding box center [51, 174] width 11 height 10
type input "[DATE]"
type textarea "x"
click at [370, 98] on div "Update" at bounding box center [377, 97] width 18 height 7
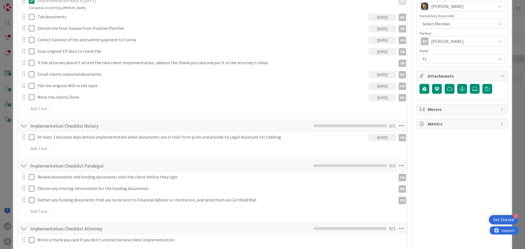
click at [378, 98] on div "[DATE]" at bounding box center [381, 97] width 27 height 7
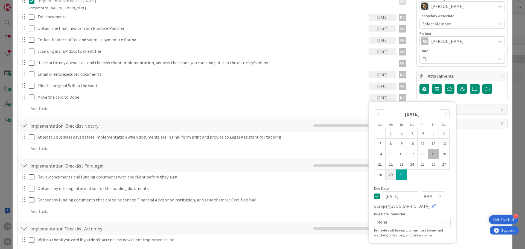
click at [388, 174] on td "29" at bounding box center [390, 175] width 11 height 10
type input "[DATE]"
click at [497, 190] on div "Owner PD CN DV Advanced Planning Dates Planned Dates [DATE] Not Set Actual Date…" at bounding box center [461, 175] width 91 height 789
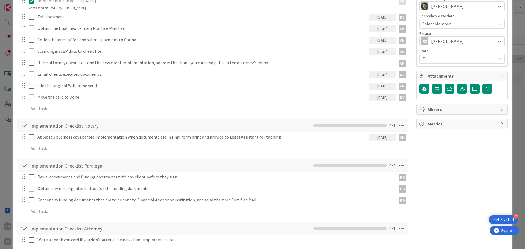
type textarea "x"
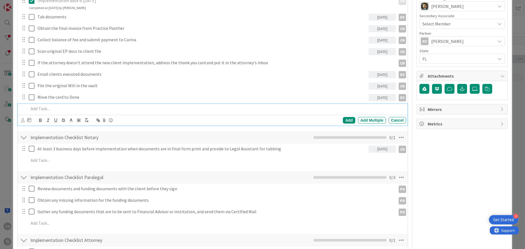
click at [42, 109] on p at bounding box center [216, 109] width 375 height 6
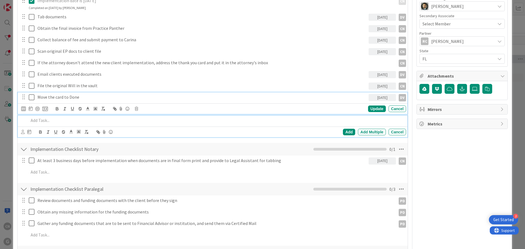
click at [85, 98] on p "Move the card to Done" at bounding box center [201, 97] width 329 height 6
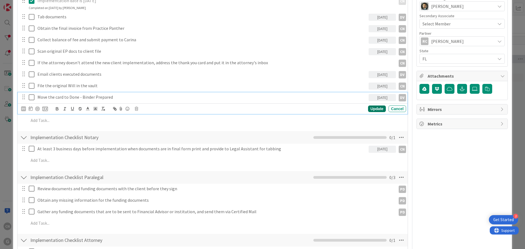
click at [375, 112] on div "DV [PERSON_NAME] [PERSON_NAME] [PERSON_NAME] [PERSON_NAME] [PERSON_NAME] CN [PE…" at bounding box center [213, 108] width 390 height 11
click at [375, 111] on div "Update" at bounding box center [377, 109] width 18 height 7
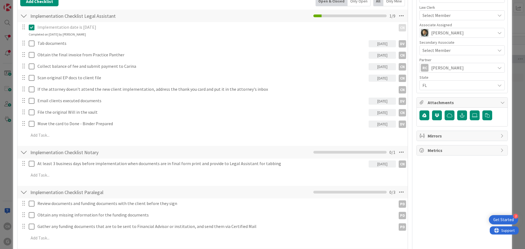
scroll to position [213, 0]
type textarea "x"
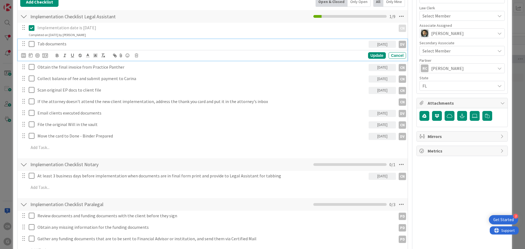
click at [78, 43] on p "Tab documents" at bounding box center [201, 44] width 329 height 6
click at [30, 56] on icon at bounding box center [31, 55] width 4 height 4
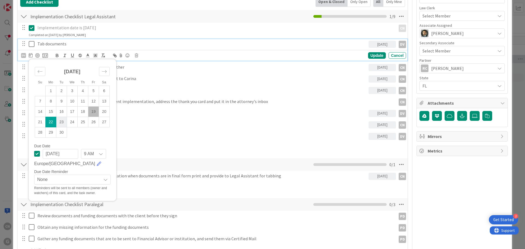
click at [62, 124] on td "23" at bounding box center [61, 122] width 11 height 10
type input "[DATE]"
click at [62, 124] on td "23" at bounding box center [61, 122] width 11 height 10
click at [370, 56] on div "Update" at bounding box center [377, 55] width 18 height 7
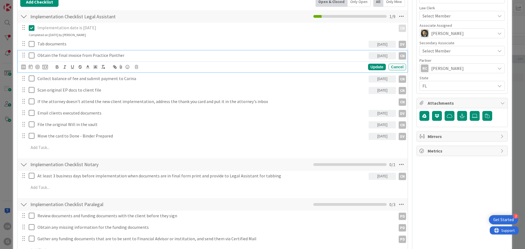
click at [132, 55] on p "Obtain the final invoice from Practice Panther" at bounding box center [201, 55] width 329 height 6
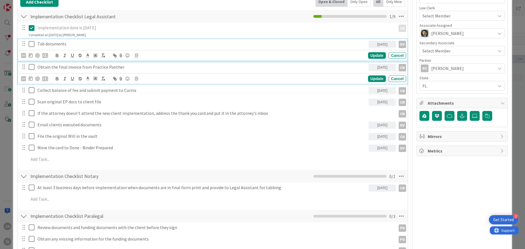
click at [83, 42] on p "Tab documents" at bounding box center [201, 44] width 329 height 6
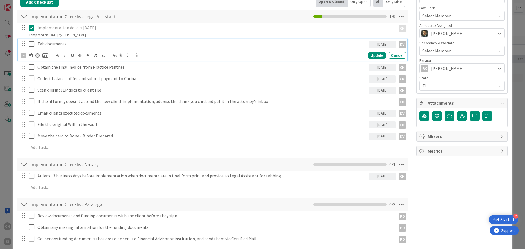
click at [455, 210] on div "Owner PD CN DV Advanced Planning Dates Planned Dates [DATE] Not Set Actual Date…" at bounding box center [461, 208] width 91 height 801
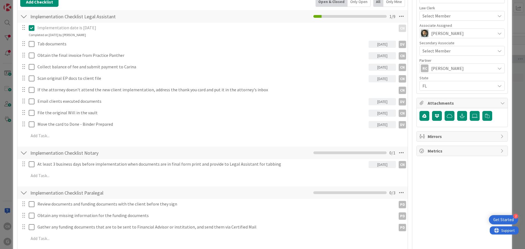
type textarea "x"
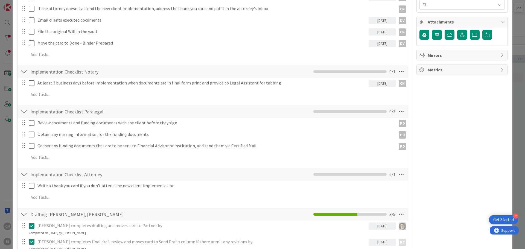
scroll to position [294, 0]
click at [397, 113] on icon at bounding box center [401, 111] width 10 height 10
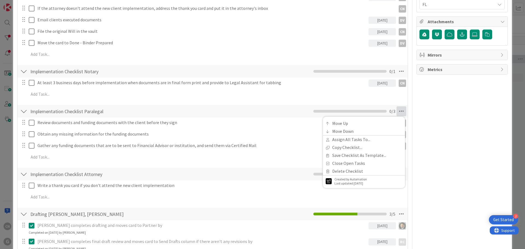
click at [434, 149] on div "Owner PD CN DV Advanced Planning Dates Planned Dates [DATE] Not Set Actual Date…" at bounding box center [461, 121] width 91 height 789
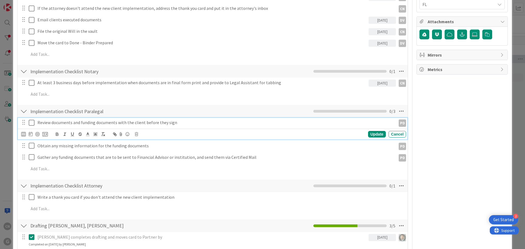
click at [49, 122] on p "Review documents and funding documents with the client before they sign" at bounding box center [215, 122] width 356 height 6
click at [30, 134] on icon at bounding box center [31, 134] width 4 height 4
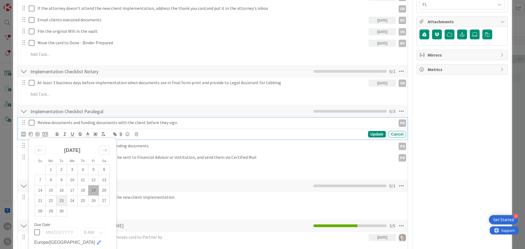
click at [62, 202] on td "23" at bounding box center [61, 200] width 11 height 10
type input "[DATE]"
type textarea "x"
click at [374, 134] on div "Update" at bounding box center [377, 134] width 18 height 7
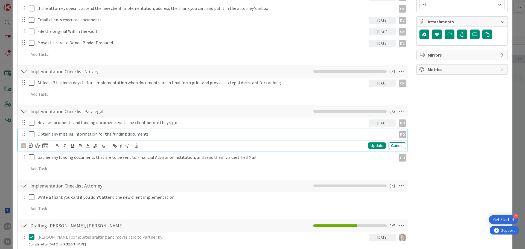
click at [148, 134] on p "Obtain any missing information for the funding documents" at bounding box center [215, 134] width 356 height 6
click at [30, 146] on icon at bounding box center [31, 145] width 4 height 4
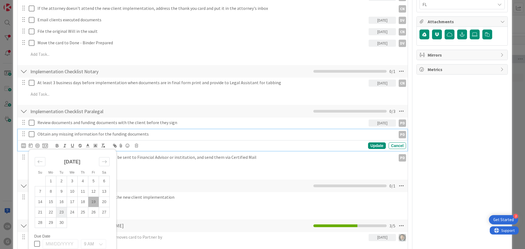
click at [61, 212] on td "23" at bounding box center [61, 212] width 11 height 10
type input "[DATE]"
type textarea "x"
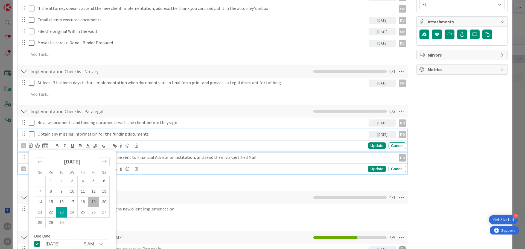
click at [291, 159] on p "Gather any funding documents that are to be sent to Financial Advisor or instit…" at bounding box center [215, 157] width 356 height 6
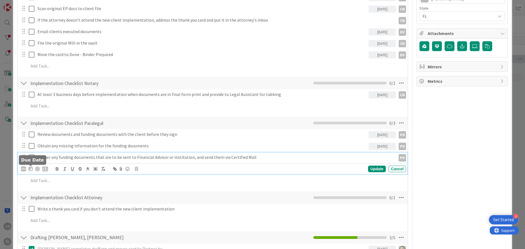
click at [30, 169] on icon at bounding box center [31, 168] width 4 height 4
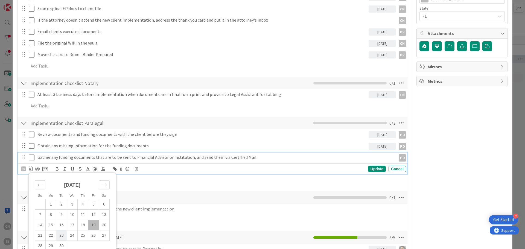
click at [63, 237] on td "23" at bounding box center [61, 235] width 11 height 10
type input "[DATE]"
type textarea "x"
click at [375, 168] on div "Update" at bounding box center [377, 169] width 18 height 7
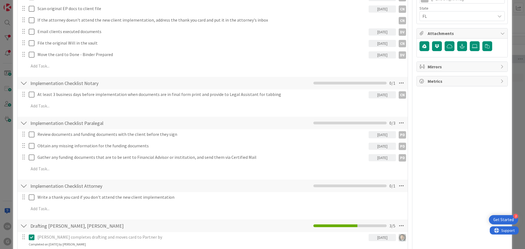
click at [454, 172] on div "Owner PD CN DV Advanced Planning Dates Planned Dates [DATE] Not Set Actual Date…" at bounding box center [461, 133] width 91 height 789
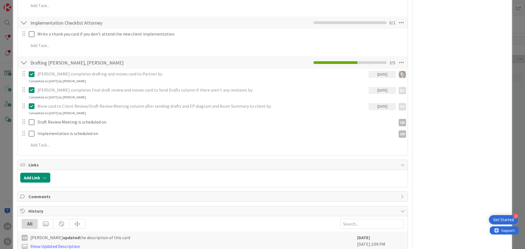
scroll to position [446, 0]
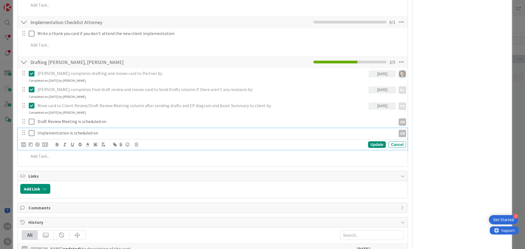
click at [108, 134] on p "Implementation is scheduled on" at bounding box center [215, 133] width 356 height 6
click at [33, 134] on icon at bounding box center [32, 133] width 6 height 7
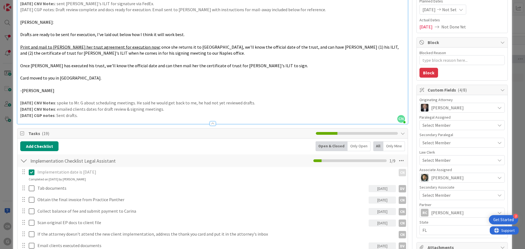
scroll to position [0, 0]
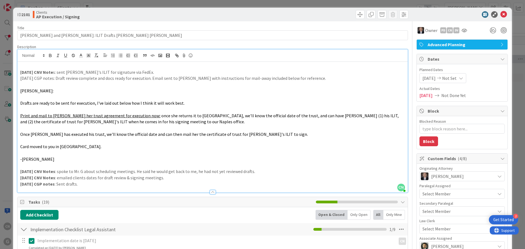
click at [19, 80] on div "[DATE] CNV Note s: sent [PERSON_NAME]'s ILIT for signature via FedEx. [DATE] CG…" at bounding box center [212, 127] width 390 height 131
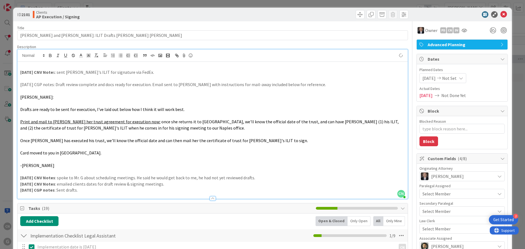
type textarea "x"
drag, startPoint x: 23, startPoint y: 111, endPoint x: 192, endPoint y: 112, distance: 169.2
click at [192, 112] on p "Drafts are ready to be sent for execution, I've laid out below how I think it w…" at bounding box center [212, 109] width 385 height 6
drag, startPoint x: 54, startPoint y: 85, endPoint x: 137, endPoint y: 94, distance: 83.9
click at [127, 88] on div "[DATE] CNV Note s: sent [PERSON_NAME]'s ILIT for signature via FedEx. [DATE] CG…" at bounding box center [212, 130] width 390 height 137
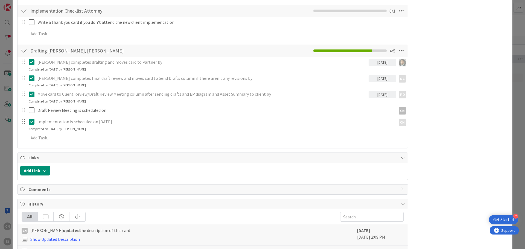
scroll to position [464, 0]
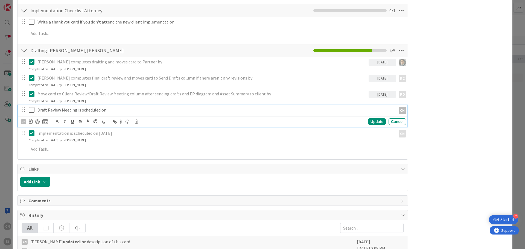
click at [118, 111] on p "Draft Review Meeting is scheduled on" at bounding box center [215, 110] width 356 height 6
click at [32, 110] on icon at bounding box center [32, 110] width 6 height 7
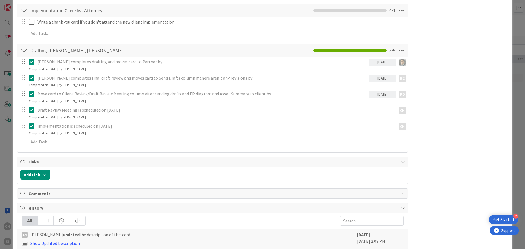
type textarea "x"
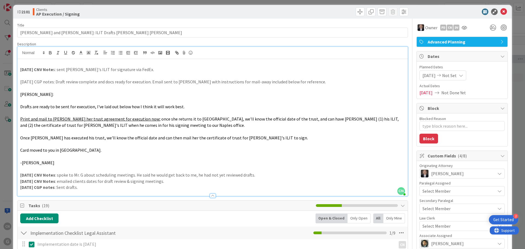
scroll to position [0, 0]
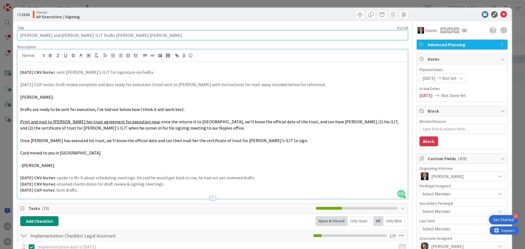
click at [120, 35] on input "[PERSON_NAME] and [PERSON_NAME]: ILIT Drafts [PERSON_NAME] [PERSON_NAME]" at bounding box center [212, 35] width 391 height 10
type input "[PERSON_NAME] and [PERSON_NAME]: ILIT Drafts [PERSON_NAME] [PERSON_NAME],"
type textarea "x"
type input "[PERSON_NAME] and [PERSON_NAME]: ILIT Drafts [PERSON_NAME] [PERSON_NAME], S"
type textarea "x"
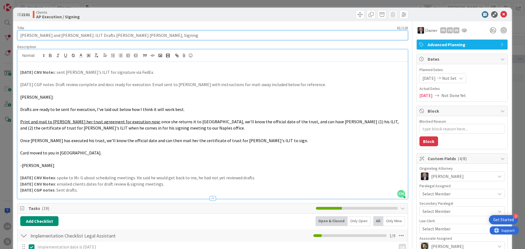
type input "[PERSON_NAME] and [PERSON_NAME]: ILIT Drafts [PERSON_NAME] [PERSON_NAME], Signi…"
type textarea "x"
type input "[PERSON_NAME] and [PERSON_NAME]: ILIT Drafts [PERSON_NAME] [PERSON_NAME], Signi…"
type textarea "x"
type input "[PERSON_NAME] and [PERSON_NAME]: ILIT Drafts [PERSON_NAME] [PERSON_NAME], Signi…"
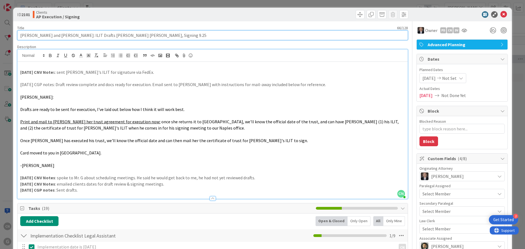
type textarea "x"
type input "[PERSON_NAME] and [PERSON_NAME]: ILIT Drafts [PERSON_NAME] [PERSON_NAME], Signi…"
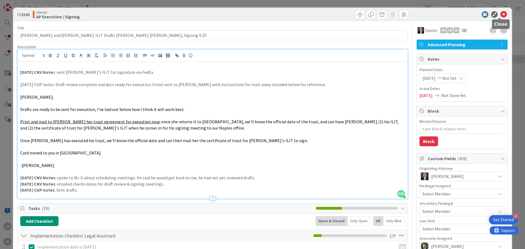
click at [501, 14] on icon at bounding box center [503, 14] width 7 height 7
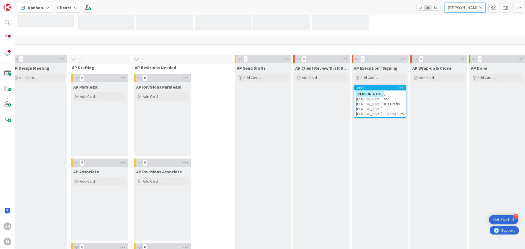
drag, startPoint x: 464, startPoint y: 8, endPoint x: 420, endPoint y: 11, distance: 43.8
click at [421, 11] on div "Kanban Clients 1x 2x 3x [PERSON_NAME]" at bounding box center [270, 7] width 510 height 15
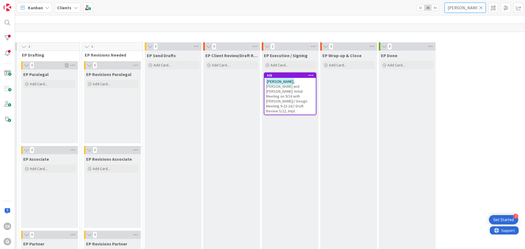
scroll to position [0, 119]
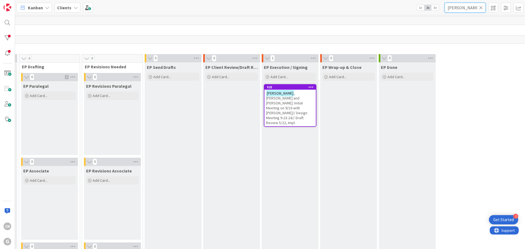
type input "[PERSON_NAME]"
click at [292, 99] on span ", [PERSON_NAME] and [PERSON_NAME]: Initial Meeting on 9/16 with [PERSON_NAME]//…" at bounding box center [286, 108] width 41 height 34
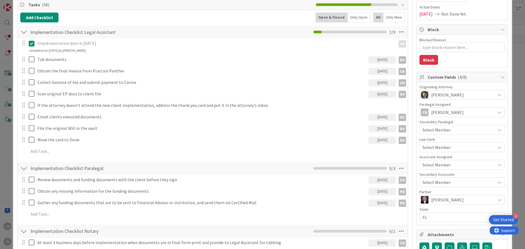
scroll to position [82, 0]
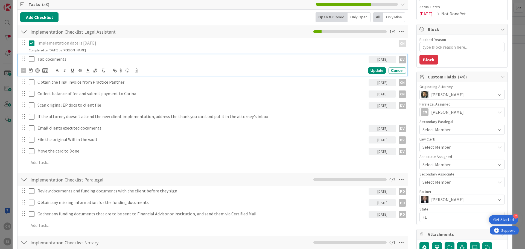
click at [77, 59] on p "Tab documents" at bounding box center [201, 59] width 329 height 6
click at [30, 72] on icon at bounding box center [31, 70] width 4 height 4
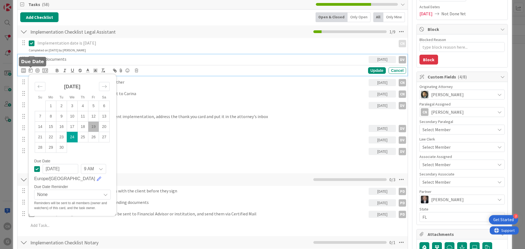
type textarea "x"
click at [61, 138] on td "23" at bounding box center [61, 137] width 11 height 10
type input "[DATE]"
click at [61, 138] on td "23" at bounding box center [61, 137] width 11 height 10
type textarea "x"
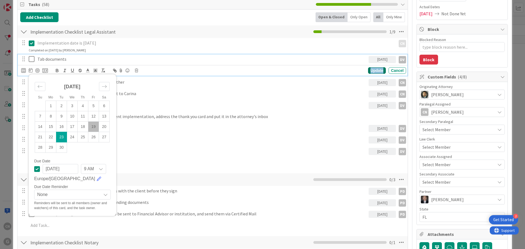
click at [371, 72] on div "Update" at bounding box center [377, 70] width 18 height 7
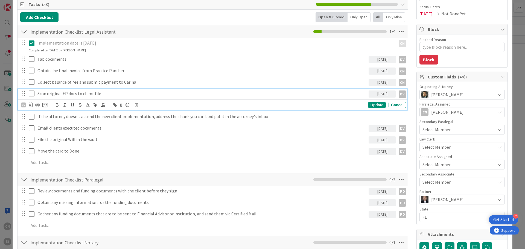
click at [105, 93] on p "Scan original EP docs to client file" at bounding box center [201, 93] width 329 height 6
click at [30, 105] on icon at bounding box center [31, 105] width 4 height 4
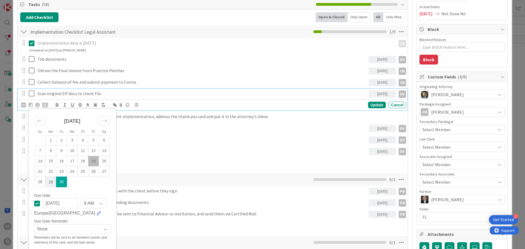
click at [53, 182] on td "29" at bounding box center [51, 182] width 11 height 10
type input "[DATE]"
type textarea "x"
click at [369, 105] on div "Update" at bounding box center [377, 105] width 18 height 7
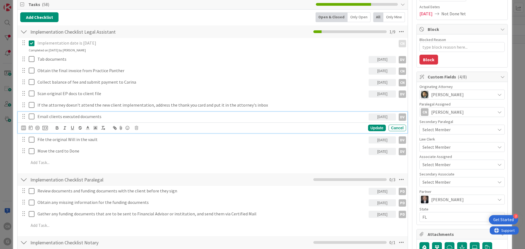
click at [111, 119] on p "Email clients executed documents" at bounding box center [201, 116] width 329 height 6
click at [31, 129] on icon at bounding box center [31, 127] width 4 height 4
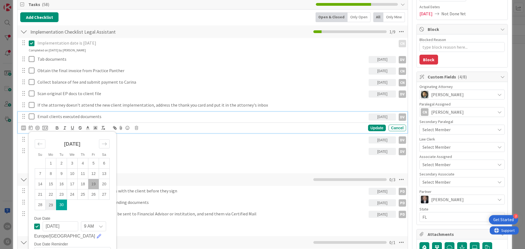
drag, startPoint x: 51, startPoint y: 204, endPoint x: 55, endPoint y: 204, distance: 3.9
click at [51, 204] on td "29" at bounding box center [51, 205] width 11 height 10
type input "[DATE]"
type textarea "x"
drag, startPoint x: 372, startPoint y: 129, endPoint x: 221, endPoint y: 167, distance: 155.7
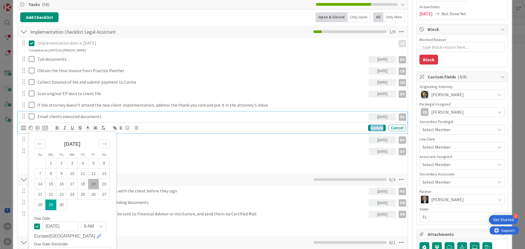
click at [371, 129] on div "Update" at bounding box center [377, 128] width 18 height 7
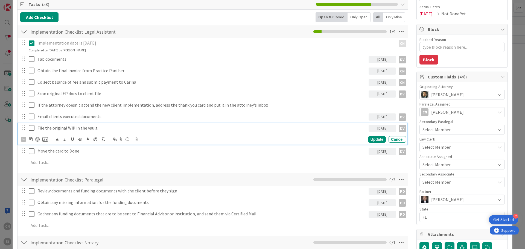
click at [102, 129] on p "File the original Will in the vault" at bounding box center [201, 128] width 329 height 6
click at [30, 139] on icon at bounding box center [31, 139] width 4 height 4
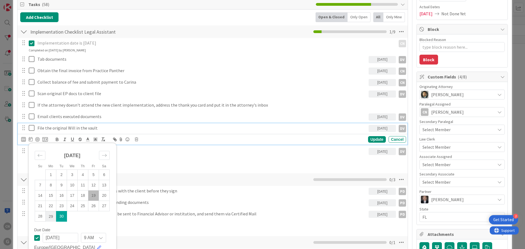
click at [52, 216] on td "29" at bounding box center [51, 216] width 11 height 10
type input "[DATE]"
type textarea "x"
click at [370, 141] on div "Update" at bounding box center [377, 139] width 18 height 7
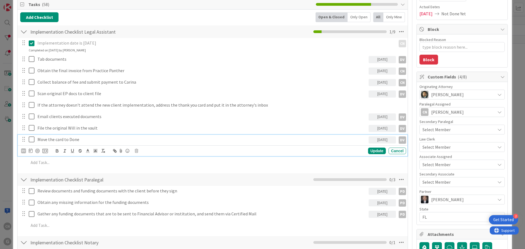
click at [82, 139] on p "Move the card to Done" at bounding box center [201, 139] width 329 height 6
type textarea "x"
click at [29, 152] on icon at bounding box center [31, 150] width 4 height 4
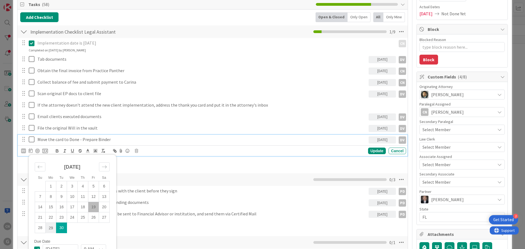
click at [50, 229] on td "29" at bounding box center [51, 228] width 11 height 10
type input "[DATE]"
click at [370, 151] on div "Update" at bounding box center [377, 151] width 18 height 7
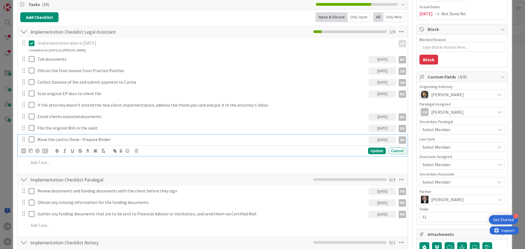
click at [114, 142] on p "Move the card to Done - Prepare Binder" at bounding box center [201, 139] width 329 height 6
click at [373, 140] on div "[DATE]" at bounding box center [381, 139] width 27 height 7
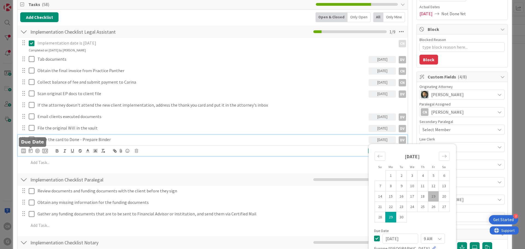
click at [31, 151] on icon at bounding box center [31, 150] width 4 height 4
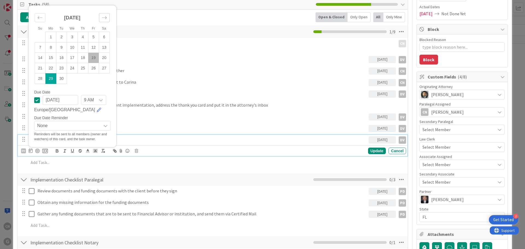
type textarea "x"
click at [102, 17] on icon "Move forward to switch to the next month." at bounding box center [104, 17] width 5 height 5
click at [82, 37] on td "2" at bounding box center [83, 37] width 11 height 10
type input "[DATE]"
type textarea "x"
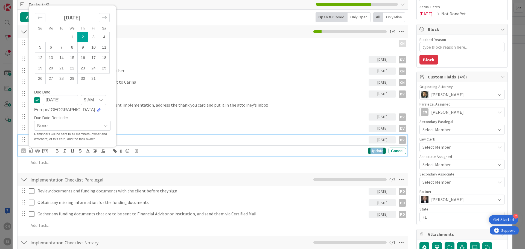
click at [374, 151] on div "Update" at bounding box center [377, 151] width 18 height 7
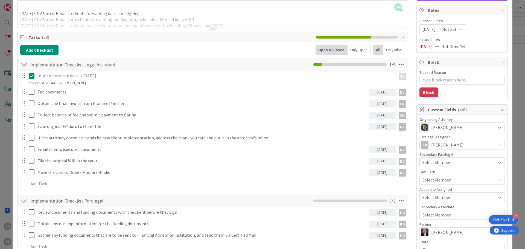
scroll to position [0, 0]
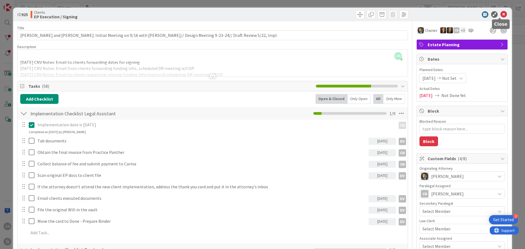
click at [500, 14] on icon at bounding box center [503, 14] width 7 height 7
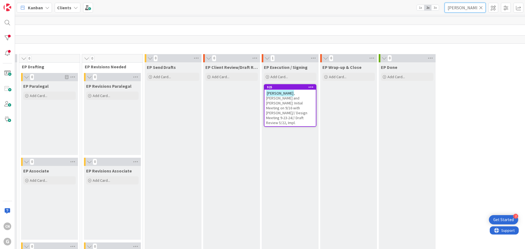
drag, startPoint x: 464, startPoint y: 8, endPoint x: 434, endPoint y: 10, distance: 29.9
click at [434, 10] on div "Kanban Clients 1x 2x 3x [PERSON_NAME]" at bounding box center [270, 7] width 510 height 15
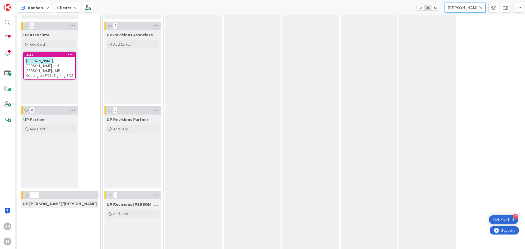
scroll to position [902, 119]
type input "[PERSON_NAME]"
click at [49, 64] on span ", [PERSON_NAME] and [PERSON_NAME]: LMP Meeting on 9/11, Signing 9/25" at bounding box center [49, 68] width 48 height 20
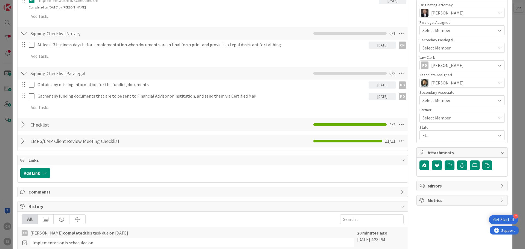
scroll to position [164, 0]
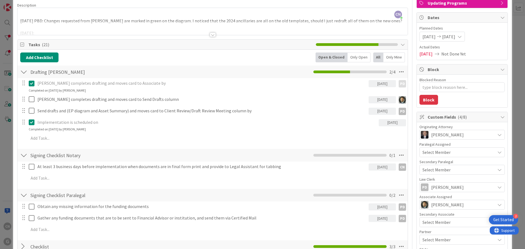
type textarea "x"
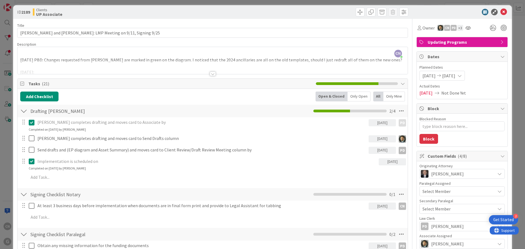
scroll to position [0, 0]
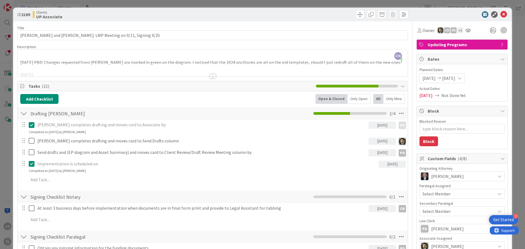
click at [500, 16] on icon at bounding box center [503, 14] width 7 height 7
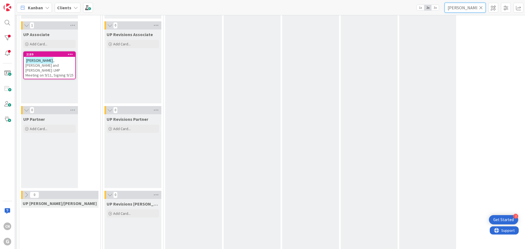
drag, startPoint x: 469, startPoint y: 7, endPoint x: 437, endPoint y: 10, distance: 32.9
click at [437, 10] on div "Kanban Clients 1x 2x 3x [PERSON_NAME]" at bounding box center [270, 7] width 510 height 15
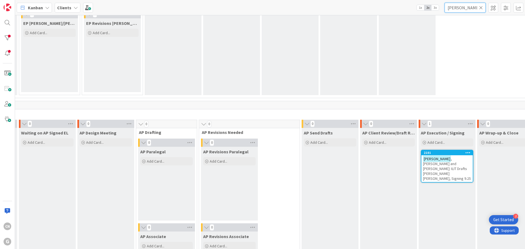
scroll to position [317, 119]
type input "[PERSON_NAME]"
click at [423, 165] on span ", [PERSON_NAME] and [PERSON_NAME]: ILIT Drafts [PERSON_NAME] [PERSON_NAME], Sig…" at bounding box center [447, 168] width 48 height 25
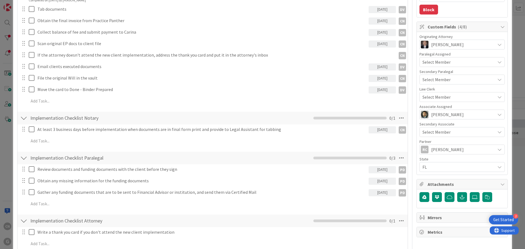
type textarea "x"
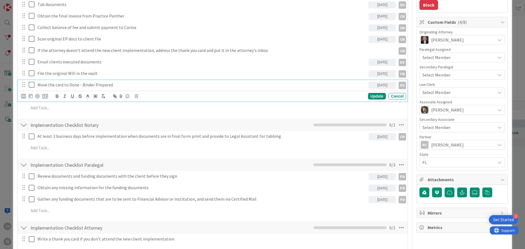
click at [114, 85] on p "Move the card to Done - Binder Prepared" at bounding box center [201, 85] width 329 height 6
click at [30, 96] on icon at bounding box center [31, 95] width 4 height 4
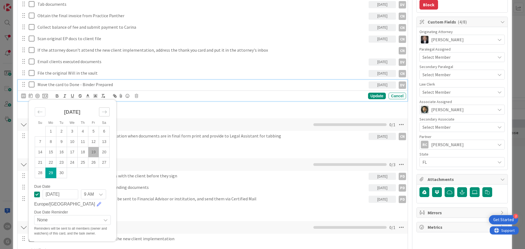
drag, startPoint x: 106, startPoint y: 112, endPoint x: 105, endPoint y: 115, distance: 3.4
click at [106, 113] on icon "Move forward to switch to the next month." at bounding box center [104, 111] width 5 height 5
click at [83, 130] on td "2" at bounding box center [83, 131] width 11 height 10
type input "[DATE]"
click at [371, 95] on div "Update" at bounding box center [377, 96] width 18 height 7
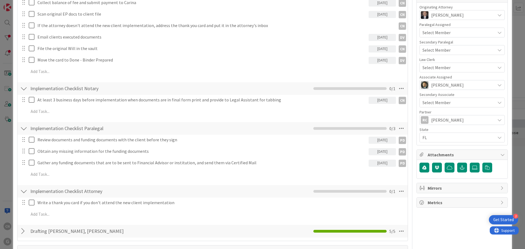
scroll to position [162, 0]
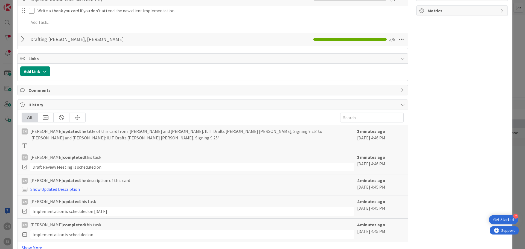
type textarea "x"
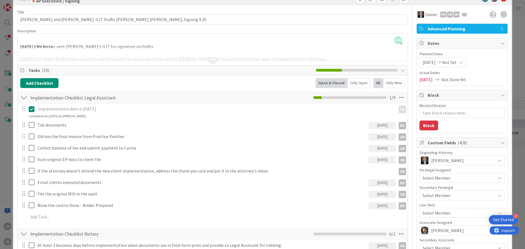
scroll to position [0, 0]
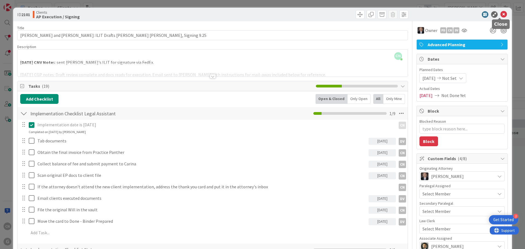
click at [500, 14] on icon at bounding box center [503, 14] width 7 height 7
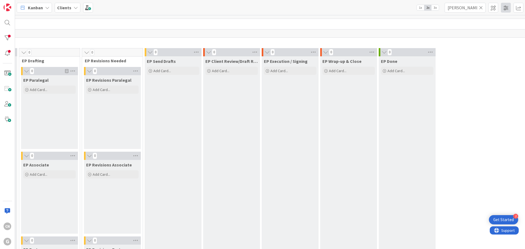
scroll to position [0, 119]
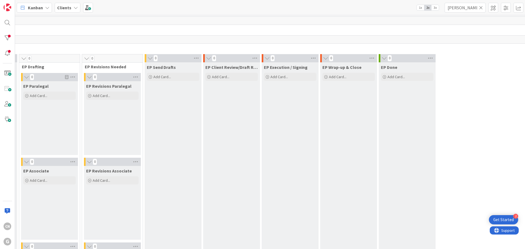
click at [480, 8] on icon at bounding box center [481, 7] width 4 height 5
